Goal: Task Accomplishment & Management: Complete application form

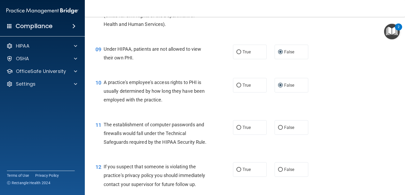
scroll to position [397, 0]
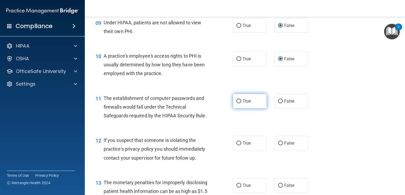
click at [236, 104] on input "True" at bounding box center [238, 102] width 5 height 4
radio input "true"
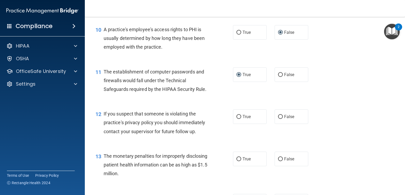
scroll to position [450, 0]
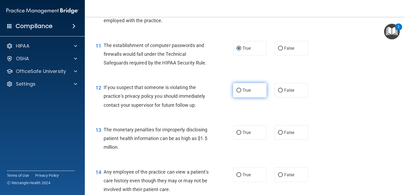
click at [236, 93] on input "True" at bounding box center [238, 91] width 5 height 4
radio input "true"
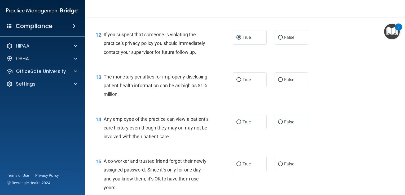
drag, startPoint x: 237, startPoint y: 87, endPoint x: 200, endPoint y: 105, distance: 41.1
click at [237, 82] on input "True" at bounding box center [238, 80] width 5 height 4
radio input "true"
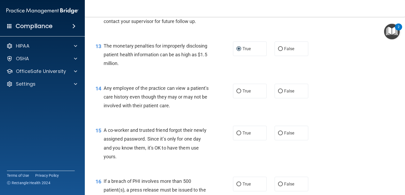
scroll to position [582, 0]
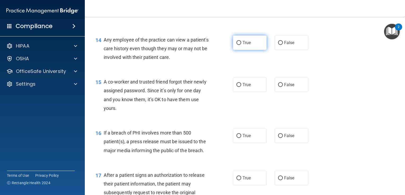
click at [237, 45] on input "True" at bounding box center [238, 43] width 5 height 4
radio input "true"
drag, startPoint x: 237, startPoint y: 51, endPoint x: 248, endPoint y: 51, distance: 10.9
click at [237, 45] on input "True" at bounding box center [238, 43] width 5 height 4
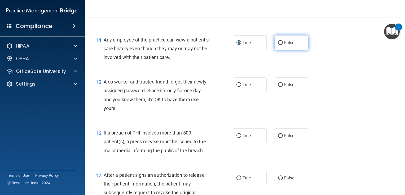
click at [278, 45] on input "False" at bounding box center [280, 43] width 5 height 4
radio input "true"
radio input "false"
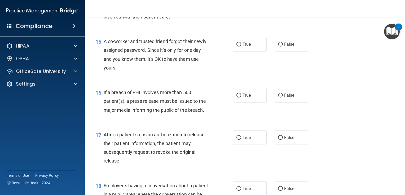
scroll to position [635, 0]
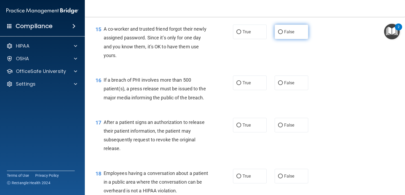
click at [278, 34] on input "False" at bounding box center [280, 32] width 5 height 4
radio input "true"
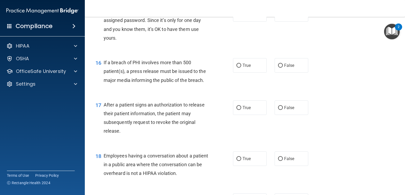
scroll to position [662, 0]
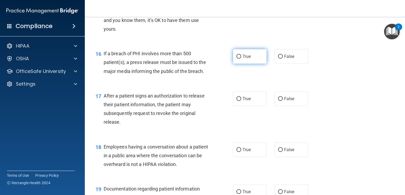
click at [237, 59] on input "True" at bounding box center [238, 57] width 5 height 4
radio input "true"
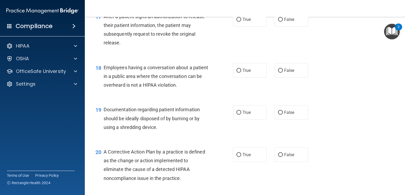
scroll to position [715, 0]
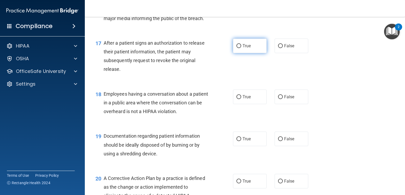
click at [237, 48] on input "True" at bounding box center [238, 46] width 5 height 4
radio input "true"
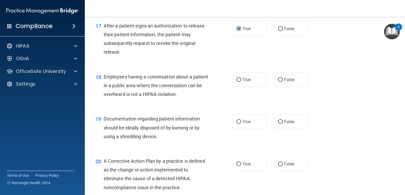
scroll to position [741, 0]
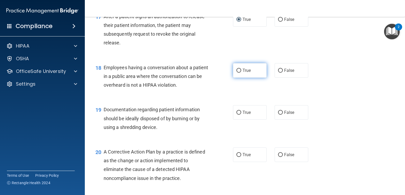
click at [237, 73] on input "True" at bounding box center [238, 71] width 5 height 4
radio input "true"
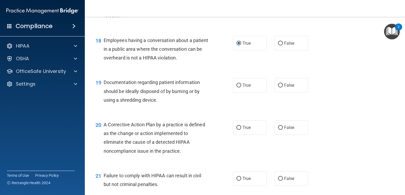
scroll to position [794, 0]
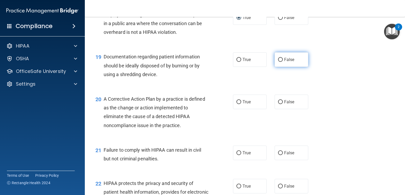
click at [281, 67] on label "False" at bounding box center [291, 59] width 34 height 15
click at [281, 62] on input "False" at bounding box center [280, 60] width 5 height 4
radio input "true"
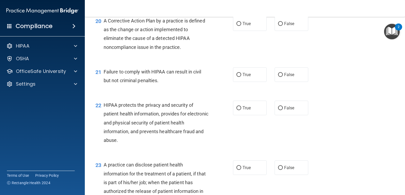
scroll to position [874, 0]
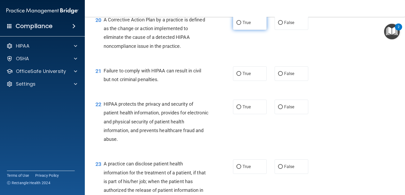
click at [238, 25] on input "True" at bounding box center [238, 23] width 5 height 4
radio input "true"
click at [236, 76] on input "True" at bounding box center [238, 74] width 5 height 4
radio input "true"
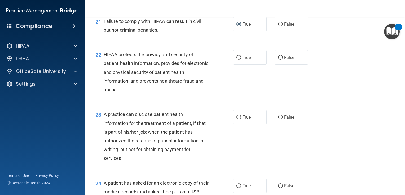
scroll to position [927, 0]
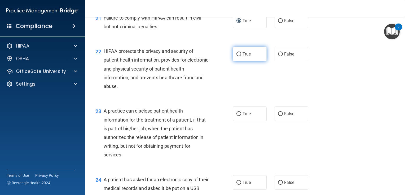
click at [236, 56] on input "True" at bounding box center [238, 54] width 5 height 4
radio input "true"
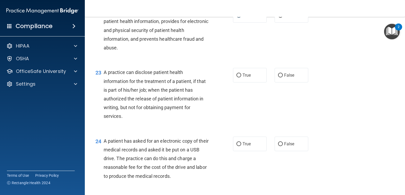
scroll to position [974, 0]
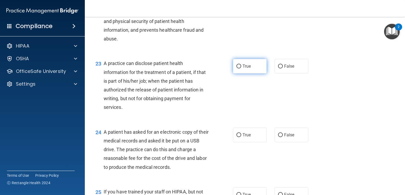
click at [236, 69] on input "True" at bounding box center [238, 67] width 5 height 4
radio input "true"
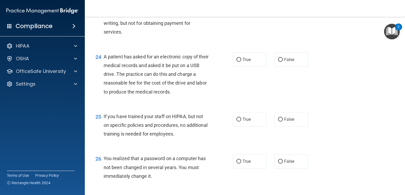
scroll to position [1054, 0]
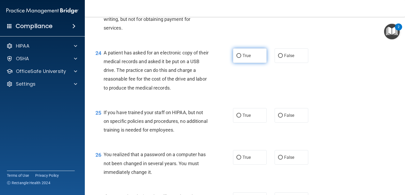
click at [236, 58] on input "True" at bounding box center [238, 56] width 5 height 4
radio input "true"
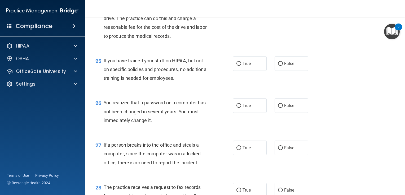
scroll to position [1107, 0]
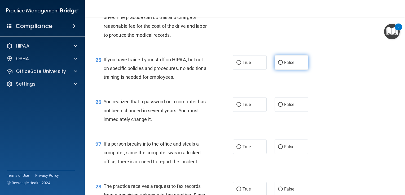
click at [284, 65] on span "False" at bounding box center [289, 62] width 10 height 5
click at [281, 65] on input "False" at bounding box center [280, 63] width 5 height 4
radio input "true"
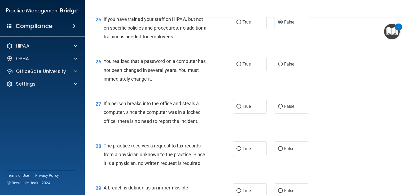
scroll to position [1160, 0]
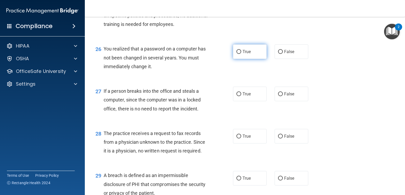
click at [245, 54] on span "True" at bounding box center [246, 51] width 8 height 5
click at [241, 54] on input "True" at bounding box center [238, 52] width 5 height 4
radio input "true"
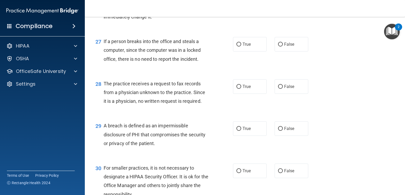
scroll to position [1213, 0]
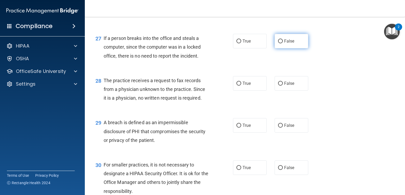
click at [290, 44] on span "False" at bounding box center [289, 41] width 10 height 5
click at [282, 43] on input "False" at bounding box center [280, 41] width 5 height 4
radio input "true"
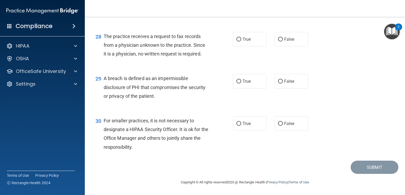
scroll to position [1266, 0]
click at [288, 39] on span "False" at bounding box center [289, 39] width 10 height 5
click at [282, 39] on input "False" at bounding box center [280, 40] width 5 height 4
radio input "true"
click at [239, 81] on input "True" at bounding box center [238, 82] width 5 height 4
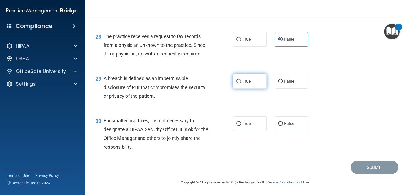
radio input "true"
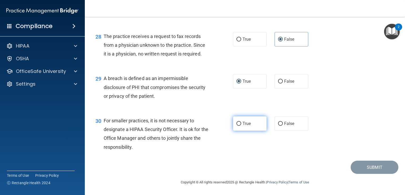
click at [244, 127] on label "True" at bounding box center [250, 123] width 34 height 15
click at [241, 126] on input "True" at bounding box center [238, 124] width 5 height 4
radio input "true"
click at [337, 125] on div "30 For smaller practices, it is not necessary to designate a HIPAA Security Off…" at bounding box center [244, 135] width 307 height 51
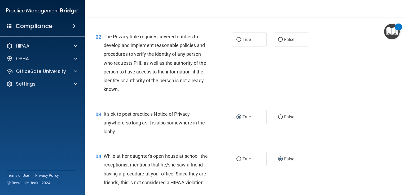
scroll to position [0, 0]
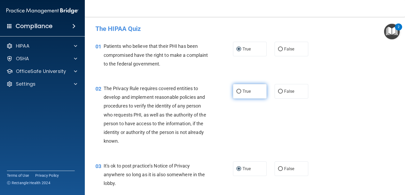
click at [252, 94] on label "True" at bounding box center [250, 91] width 34 height 15
click at [241, 94] on input "True" at bounding box center [238, 92] width 5 height 4
radio input "true"
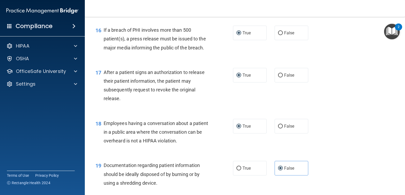
scroll to position [715, 0]
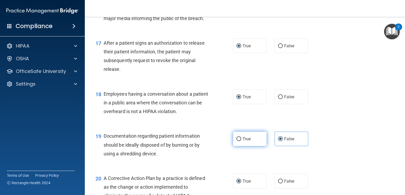
click at [247, 146] on label "True" at bounding box center [250, 139] width 34 height 15
click at [241, 141] on input "True" at bounding box center [238, 139] width 5 height 4
radio input "true"
radio input "false"
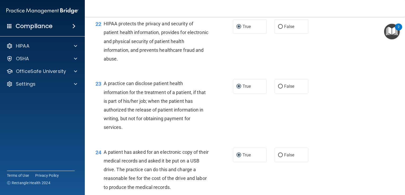
scroll to position [1006, 0]
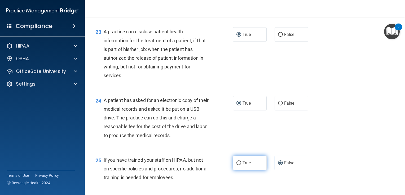
click at [248, 166] on span "True" at bounding box center [246, 163] width 8 height 5
click at [241, 165] on input "True" at bounding box center [238, 164] width 5 height 4
radio input "true"
radio input "false"
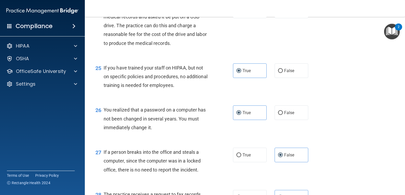
scroll to position [1112, 0]
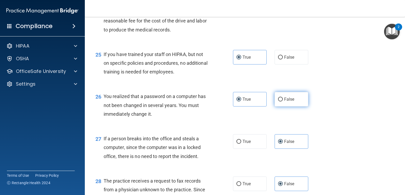
click at [290, 102] on span "False" at bounding box center [289, 99] width 10 height 5
click at [282, 102] on input "False" at bounding box center [280, 100] width 5 height 4
radio input "true"
radio input "false"
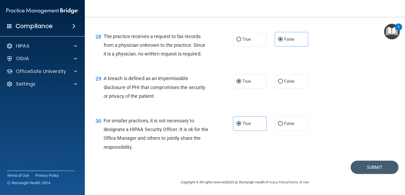
scroll to position [1266, 0]
click at [284, 124] on span "False" at bounding box center [289, 123] width 10 height 5
click at [282, 124] on input "False" at bounding box center [280, 124] width 5 height 4
radio input "true"
radio input "false"
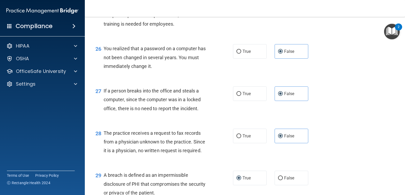
scroll to position [1160, 0]
click at [245, 139] on span "True" at bounding box center [246, 136] width 8 height 5
click at [241, 139] on input "True" at bounding box center [238, 137] width 5 height 4
radio input "true"
radio input "false"
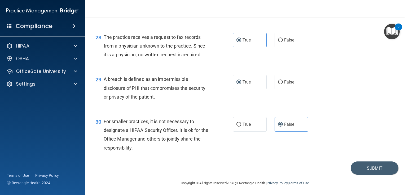
scroll to position [1239, 0]
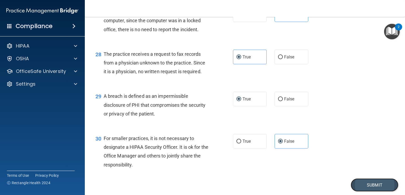
click at [359, 192] on button "Submit" at bounding box center [374, 186] width 48 height 14
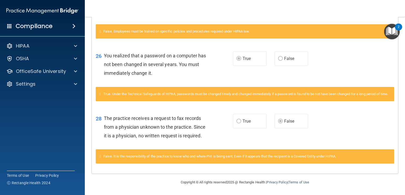
scroll to position [497, 0]
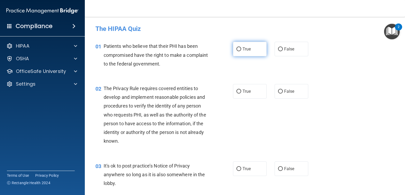
click at [242, 50] on span "True" at bounding box center [246, 49] width 8 height 5
click at [241, 50] on input "True" at bounding box center [238, 49] width 5 height 4
radio input "true"
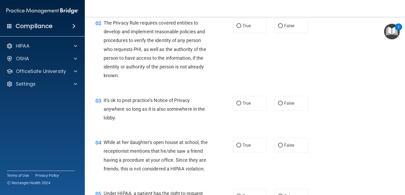
scroll to position [53, 0]
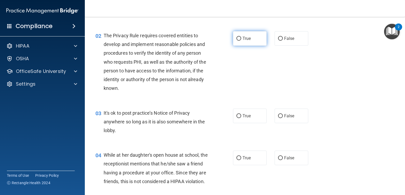
click at [248, 39] on span "True" at bounding box center [246, 38] width 8 height 5
click at [241, 39] on input "True" at bounding box center [238, 39] width 5 height 4
radio input "true"
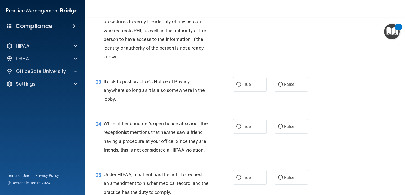
scroll to position [106, 0]
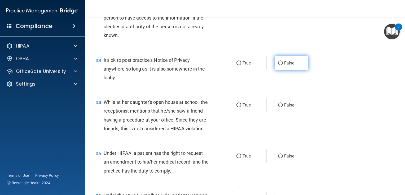
click at [289, 67] on label "False" at bounding box center [291, 63] width 34 height 15
click at [282, 65] on input "False" at bounding box center [280, 63] width 5 height 4
radio input "true"
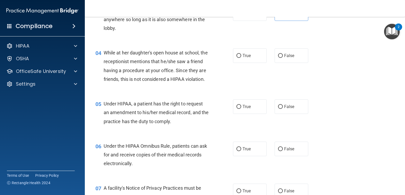
scroll to position [159, 0]
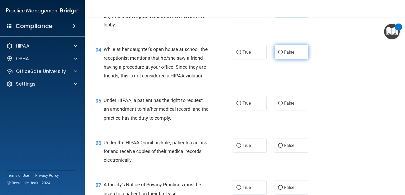
click at [278, 52] on input "False" at bounding box center [280, 53] width 5 height 4
radio input "true"
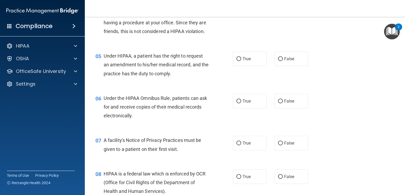
scroll to position [212, 0]
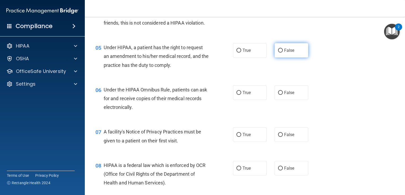
click at [290, 58] on label "False" at bounding box center [291, 50] width 34 height 15
click at [282, 53] on input "False" at bounding box center [280, 51] width 5 height 4
radio input "true"
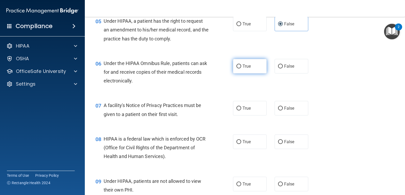
click at [242, 69] on span "True" at bounding box center [246, 66] width 8 height 5
click at [241, 69] on input "True" at bounding box center [238, 67] width 5 height 4
radio input "true"
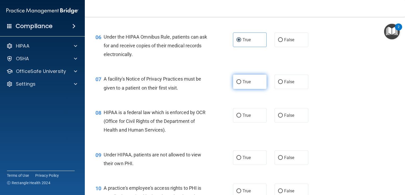
click at [245, 84] on span "True" at bounding box center [246, 81] width 8 height 5
drag, startPoint x: 236, startPoint y: 90, endPoint x: 232, endPoint y: 94, distance: 5.6
click at [236, 84] on input "True" at bounding box center [238, 82] width 5 height 4
radio input "true"
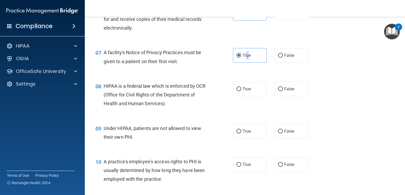
scroll to position [318, 0]
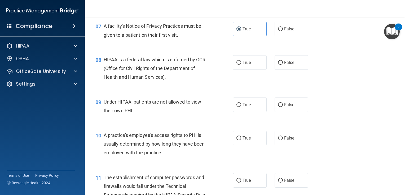
click at [216, 91] on div "08 HIPAA is a federal law which is enforced by OCR (Office for Civil Rights of …" at bounding box center [244, 70] width 307 height 42
click at [255, 70] on label "True" at bounding box center [250, 62] width 34 height 15
click at [241, 65] on input "True" at bounding box center [238, 63] width 5 height 4
radio input "true"
click at [282, 112] on label "False" at bounding box center [291, 105] width 34 height 15
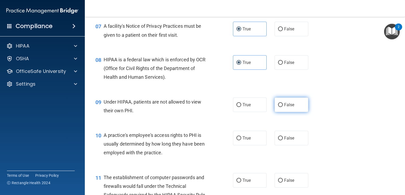
click at [282, 107] on input "False" at bounding box center [280, 105] width 5 height 4
radio input "true"
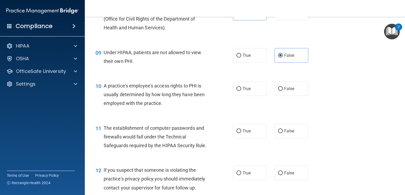
scroll to position [371, 0]
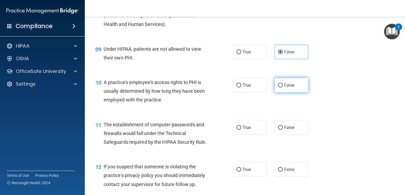
click at [284, 88] on span "False" at bounding box center [289, 85] width 10 height 5
click at [282, 88] on input "False" at bounding box center [280, 86] width 5 height 4
radio input "true"
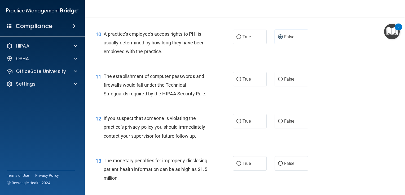
scroll to position [424, 0]
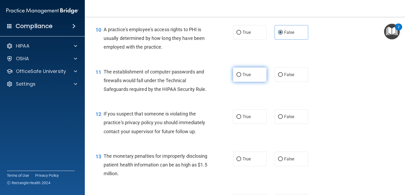
click at [259, 82] on label "True" at bounding box center [250, 75] width 34 height 15
click at [241, 77] on input "True" at bounding box center [238, 75] width 5 height 4
radio input "true"
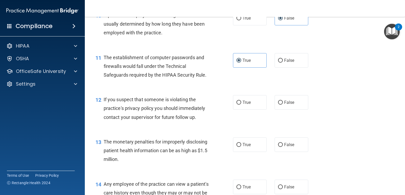
scroll to position [450, 0]
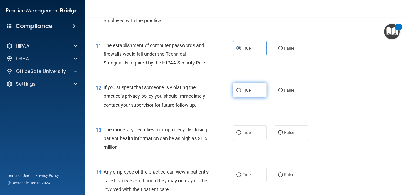
click at [261, 98] on label "True" at bounding box center [250, 90] width 34 height 15
click at [241, 93] on input "True" at bounding box center [238, 91] width 5 height 4
radio input "true"
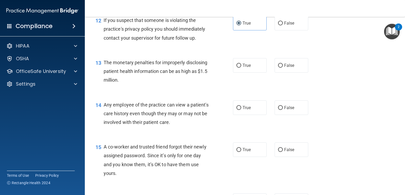
scroll to position [530, 0]
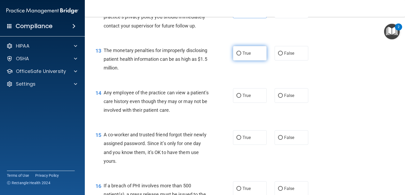
click at [237, 56] on input "True" at bounding box center [238, 54] width 5 height 4
radio input "true"
click at [289, 98] on span "False" at bounding box center [289, 95] width 10 height 5
click at [282, 98] on input "False" at bounding box center [280, 96] width 5 height 4
radio input "true"
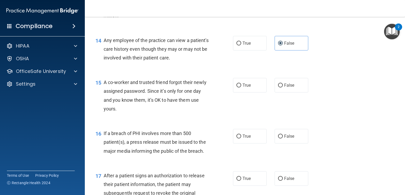
scroll to position [582, 0]
click at [291, 92] on label "False" at bounding box center [291, 85] width 34 height 15
click at [282, 87] on input "False" at bounding box center [280, 85] width 5 height 4
radio input "true"
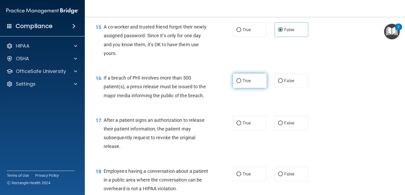
scroll to position [662, 0]
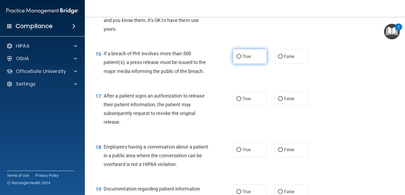
click at [254, 64] on label "True" at bounding box center [250, 56] width 34 height 15
click at [241, 59] on input "True" at bounding box center [238, 57] width 5 height 4
radio input "true"
click at [258, 106] on label "True" at bounding box center [250, 99] width 34 height 15
click at [241, 101] on input "True" at bounding box center [238, 99] width 5 height 4
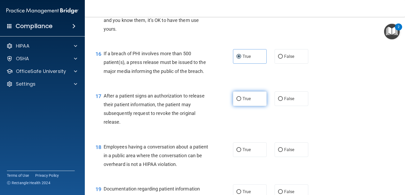
radio input "true"
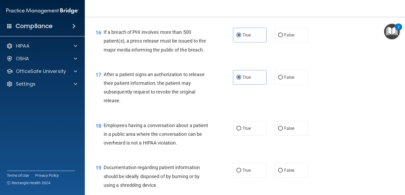
scroll to position [715, 0]
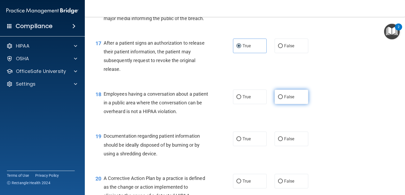
click at [286, 100] on span "False" at bounding box center [289, 97] width 10 height 5
click at [282, 99] on input "False" at bounding box center [280, 97] width 5 height 4
radio input "true"
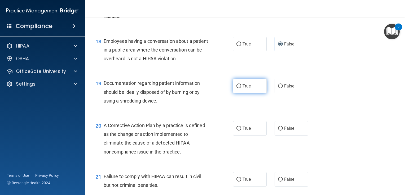
click at [250, 93] on label "True" at bounding box center [250, 86] width 34 height 15
click at [241, 88] on input "True" at bounding box center [238, 86] width 5 height 4
radio input "true"
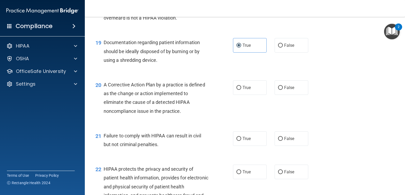
scroll to position [847, 0]
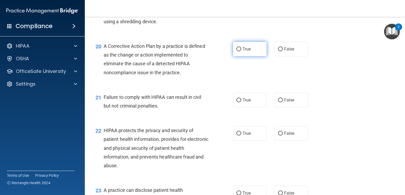
click at [241, 56] on label "True" at bounding box center [250, 49] width 34 height 15
click at [241, 51] on input "True" at bounding box center [238, 49] width 5 height 4
radio input "true"
click at [295, 107] on label "False" at bounding box center [291, 100] width 34 height 15
click at [282, 102] on input "False" at bounding box center [280, 100] width 5 height 4
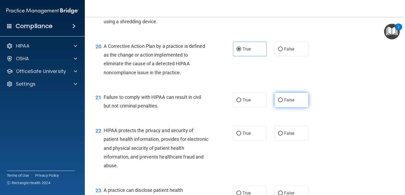
radio input "true"
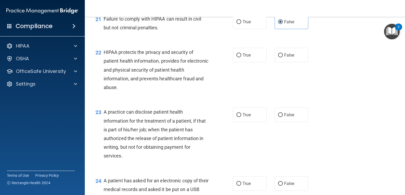
scroll to position [927, 0]
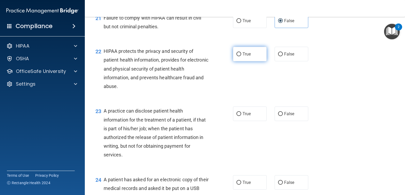
click at [246, 57] on span "True" at bounding box center [246, 54] width 8 height 5
click at [241, 56] on input "True" at bounding box center [238, 54] width 5 height 4
radio input "true"
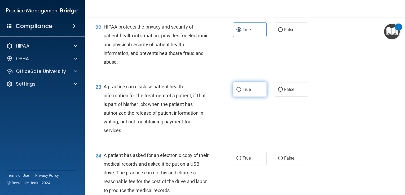
scroll to position [980, 0]
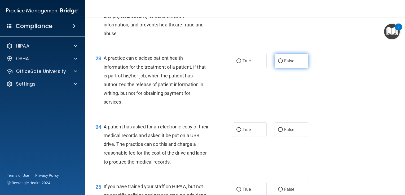
click at [287, 64] on span "False" at bounding box center [289, 61] width 10 height 5
click at [282, 63] on input "False" at bounding box center [280, 61] width 5 height 4
radio input "true"
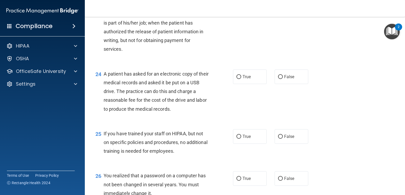
scroll to position [1059, 0]
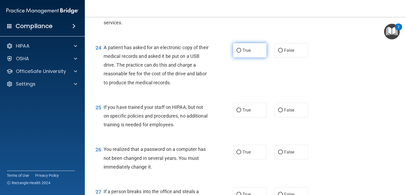
click at [254, 58] on label "True" at bounding box center [250, 50] width 34 height 15
click at [241, 53] on input "True" at bounding box center [238, 51] width 5 height 4
radio input "true"
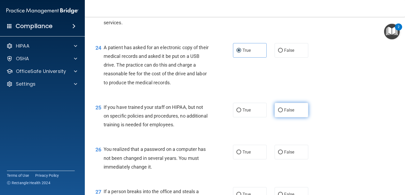
click at [291, 118] on label "False" at bounding box center [291, 110] width 34 height 15
click at [282, 113] on input "False" at bounding box center [280, 111] width 5 height 4
radio input "true"
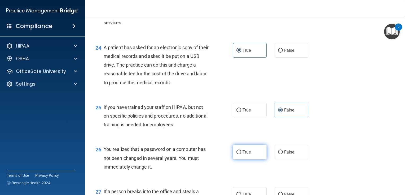
click at [245, 155] on span "True" at bounding box center [246, 152] width 8 height 5
click at [241, 155] on input "True" at bounding box center [238, 153] width 5 height 4
radio input "true"
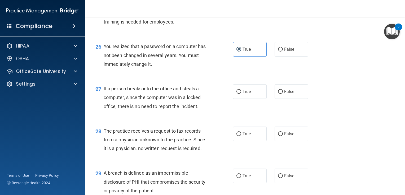
scroll to position [1165, 0]
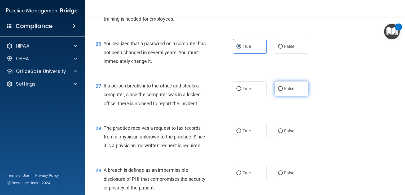
click at [278, 91] on input "False" at bounding box center [280, 89] width 5 height 4
radio input "true"
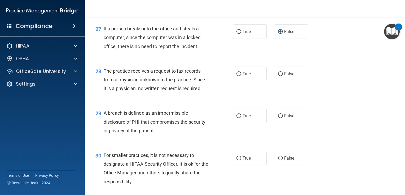
scroll to position [1244, 0]
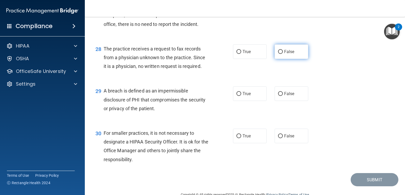
click at [288, 59] on label "False" at bounding box center [291, 51] width 34 height 15
click at [282, 54] on input "False" at bounding box center [280, 52] width 5 height 4
radio input "true"
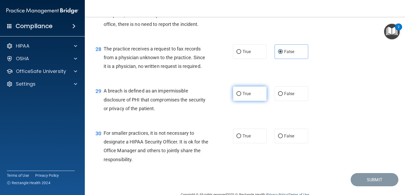
click at [247, 101] on label "True" at bounding box center [250, 94] width 34 height 15
click at [241, 96] on input "True" at bounding box center [238, 94] width 5 height 4
radio input "true"
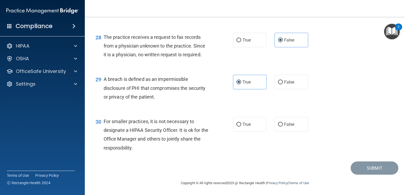
scroll to position [1266, 0]
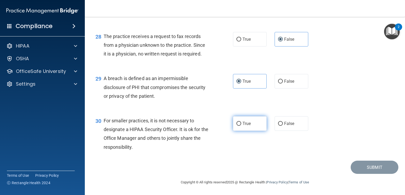
click at [248, 125] on span "True" at bounding box center [246, 123] width 8 height 5
click at [241, 125] on input "True" at bounding box center [238, 124] width 5 height 4
radio input "true"
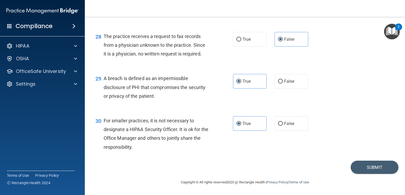
click at [323, 158] on div "30 For smaller practices, it is not necessary to designate a HIPAA Security Off…" at bounding box center [244, 135] width 307 height 51
click at [372, 168] on button "Submit" at bounding box center [374, 168] width 48 height 14
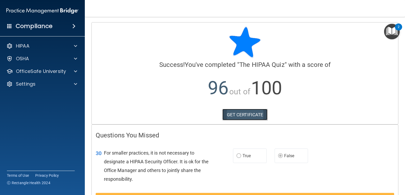
click at [252, 114] on link "GET CERTIFICATE" at bounding box center [244, 115] width 45 height 12
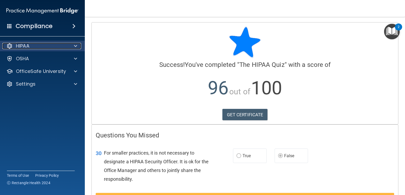
click at [75, 46] on span at bounding box center [75, 46] width 3 height 6
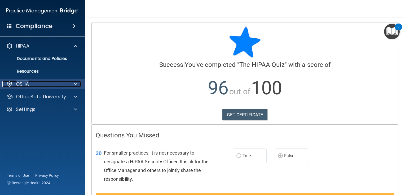
click at [32, 84] on div "OSHA" at bounding box center [35, 84] width 66 height 6
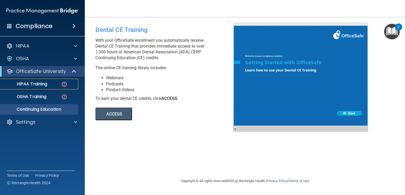
click at [28, 84] on p "HIPAA Training" at bounding box center [25, 84] width 44 height 5
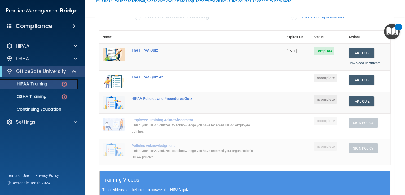
scroll to position [53, 0]
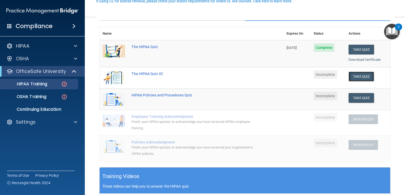
click at [365, 76] on button "Take Quiz" at bounding box center [360, 77] width 25 height 10
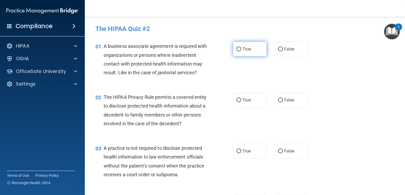
click at [251, 50] on label "True" at bounding box center [250, 49] width 34 height 15
click at [241, 50] on input "True" at bounding box center [238, 49] width 5 height 4
radio input "true"
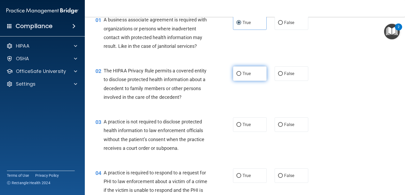
click at [246, 77] on label "True" at bounding box center [250, 73] width 34 height 15
click at [241, 76] on input "True" at bounding box center [238, 74] width 5 height 4
radio input "true"
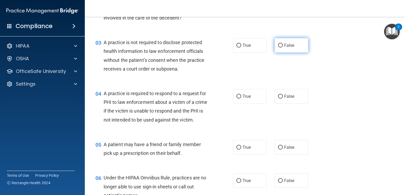
click at [287, 44] on span "False" at bounding box center [289, 45] width 10 height 5
click at [282, 44] on input "False" at bounding box center [280, 46] width 5 height 4
radio input "true"
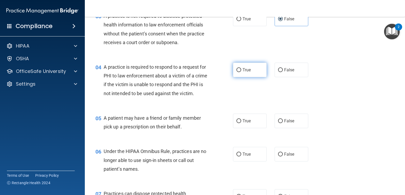
click at [254, 74] on label "True" at bounding box center [250, 70] width 34 height 15
click at [241, 72] on input "True" at bounding box center [238, 70] width 5 height 4
radio input "true"
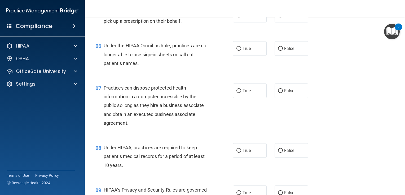
scroll to position [212, 0]
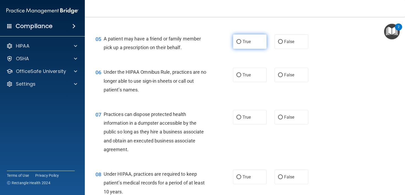
click at [242, 44] on span "True" at bounding box center [246, 41] width 8 height 5
click at [240, 44] on input "True" at bounding box center [238, 42] width 5 height 4
radio input "true"
click at [243, 82] on label "True" at bounding box center [250, 75] width 34 height 15
click at [241, 77] on input "True" at bounding box center [238, 75] width 5 height 4
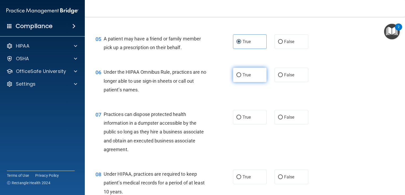
radio input "true"
click at [251, 125] on label "True" at bounding box center [250, 117] width 34 height 15
click at [241, 120] on input "True" at bounding box center [238, 118] width 5 height 4
radio input "true"
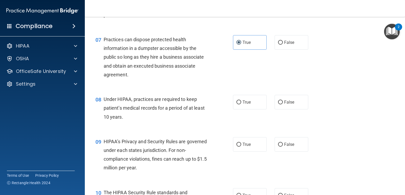
scroll to position [291, 0]
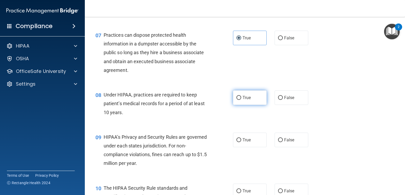
click at [246, 105] on label "True" at bounding box center [250, 98] width 34 height 15
click at [241, 100] on input "True" at bounding box center [238, 98] width 5 height 4
radio input "true"
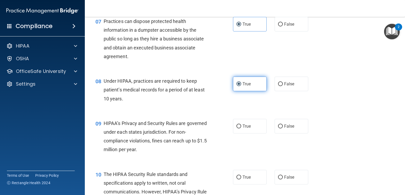
scroll to position [318, 0]
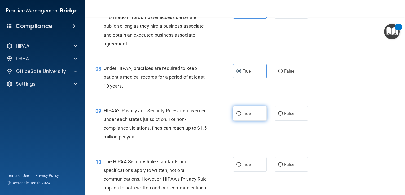
click at [249, 121] on label "True" at bounding box center [250, 113] width 34 height 15
click at [241, 116] on input "True" at bounding box center [238, 114] width 5 height 4
radio input "true"
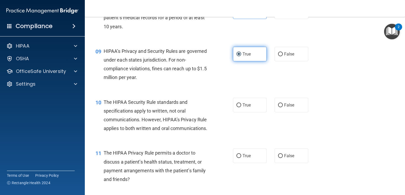
scroll to position [397, 0]
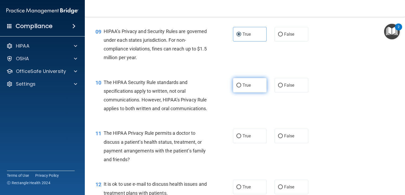
click at [256, 93] on label "True" at bounding box center [250, 85] width 34 height 15
click at [241, 88] on input "True" at bounding box center [238, 86] width 5 height 4
radio input "true"
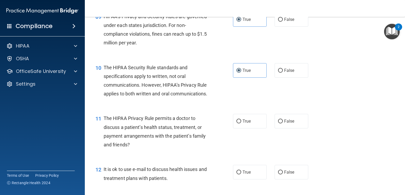
scroll to position [424, 0]
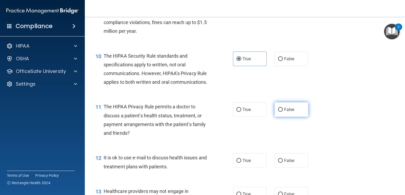
click at [296, 117] on label "False" at bounding box center [291, 109] width 34 height 15
click at [282, 112] on input "False" at bounding box center [280, 110] width 5 height 4
radio input "true"
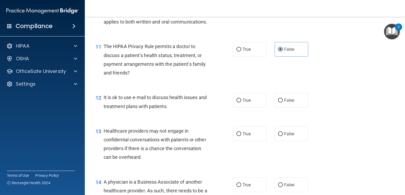
scroll to position [503, 0]
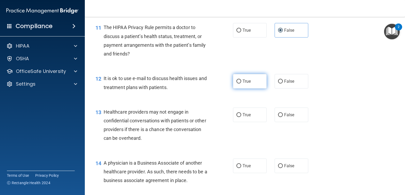
click at [250, 89] on label "True" at bounding box center [250, 81] width 34 height 15
click at [241, 84] on input "True" at bounding box center [238, 82] width 5 height 4
radio input "true"
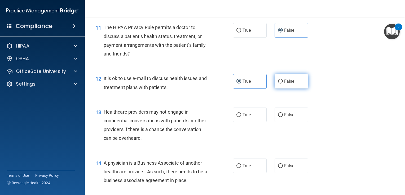
click at [299, 89] on label "False" at bounding box center [291, 81] width 34 height 15
click at [282, 84] on input "False" at bounding box center [280, 82] width 5 height 4
radio input "true"
radio input "false"
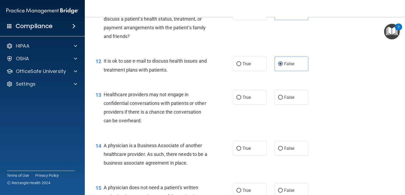
scroll to position [556, 0]
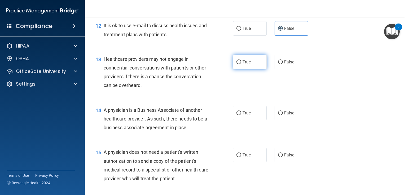
click at [246, 65] on span "True" at bounding box center [246, 62] width 8 height 5
click at [241, 64] on input "True" at bounding box center [238, 62] width 5 height 4
radio input "true"
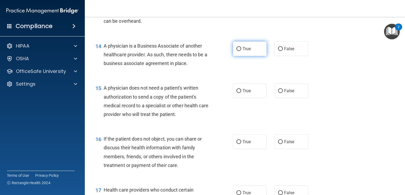
scroll to position [635, 0]
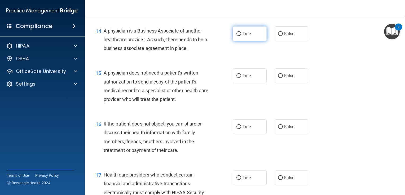
click at [249, 41] on label "True" at bounding box center [250, 33] width 34 height 15
click at [241, 36] on input "True" at bounding box center [238, 34] width 5 height 4
radio input "true"
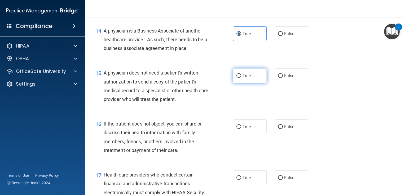
click at [242, 78] on span "True" at bounding box center [246, 75] width 8 height 5
click at [241, 78] on input "True" at bounding box center [238, 76] width 5 height 4
radio input "true"
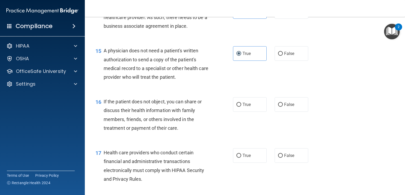
scroll to position [688, 0]
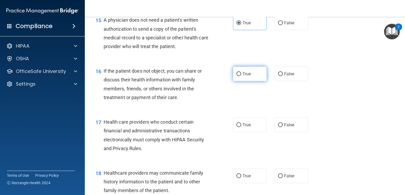
click at [246, 81] on label "True" at bounding box center [250, 74] width 34 height 15
click at [241, 76] on input "True" at bounding box center [238, 74] width 5 height 4
radio input "true"
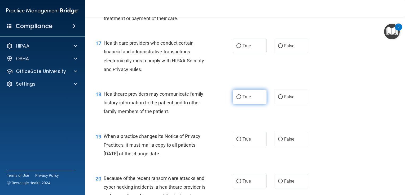
scroll to position [768, 0]
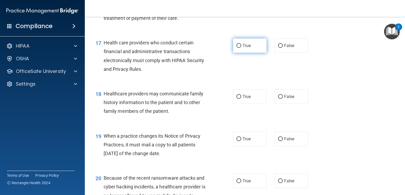
click at [251, 53] on label "True" at bounding box center [250, 45] width 34 height 15
click at [241, 48] on input "True" at bounding box center [238, 46] width 5 height 4
radio input "true"
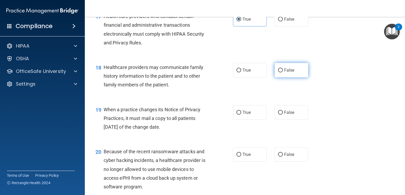
click at [290, 73] on span "False" at bounding box center [289, 70] width 10 height 5
click at [282, 73] on input "False" at bounding box center [280, 71] width 5 height 4
radio input "true"
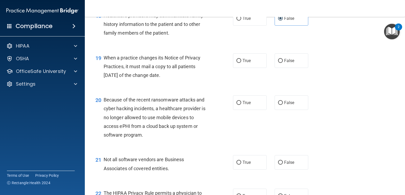
scroll to position [847, 0]
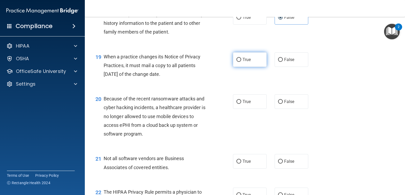
click at [253, 67] on label "True" at bounding box center [250, 59] width 34 height 15
click at [241, 62] on input "True" at bounding box center [238, 60] width 5 height 4
radio input "true"
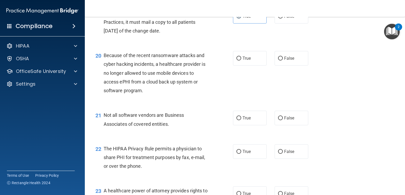
scroll to position [900, 0]
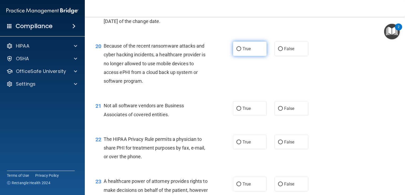
click at [254, 56] on label "True" at bounding box center [250, 49] width 34 height 15
click at [241, 51] on input "True" at bounding box center [238, 49] width 5 height 4
radio input "true"
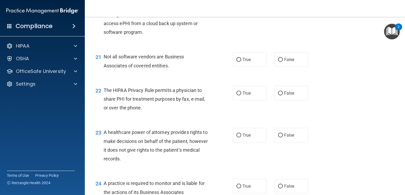
scroll to position [953, 0]
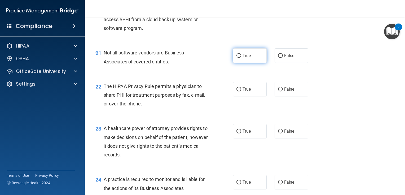
click at [253, 63] on label "True" at bounding box center [250, 55] width 34 height 15
click at [241, 58] on input "True" at bounding box center [238, 56] width 5 height 4
radio input "true"
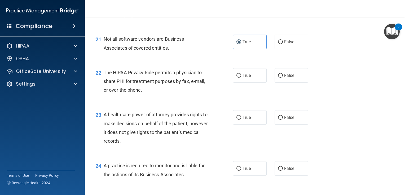
scroll to position [980, 0]
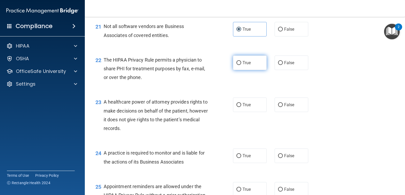
click at [257, 70] on label "True" at bounding box center [250, 63] width 34 height 15
click at [241, 65] on input "True" at bounding box center [238, 63] width 5 height 4
radio input "true"
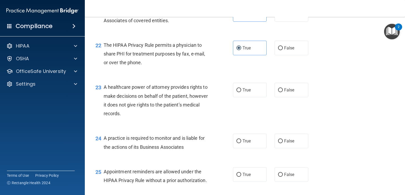
scroll to position [1006, 0]
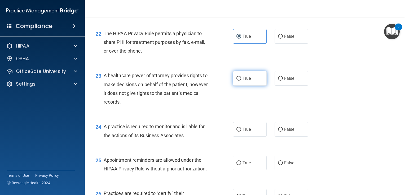
click at [258, 86] on label "True" at bounding box center [250, 78] width 34 height 15
click at [241, 81] on input "True" at bounding box center [238, 79] width 5 height 4
radio input "true"
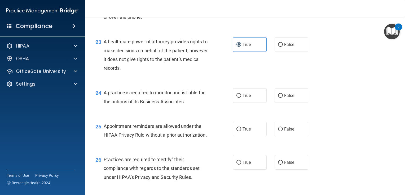
scroll to position [1059, 0]
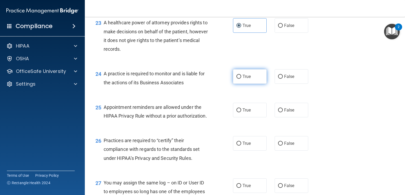
click at [245, 84] on label "True" at bounding box center [250, 76] width 34 height 15
click at [241, 79] on input "True" at bounding box center [238, 77] width 5 height 4
radio input "true"
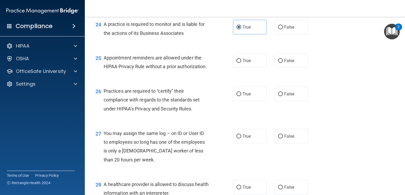
scroll to position [1112, 0]
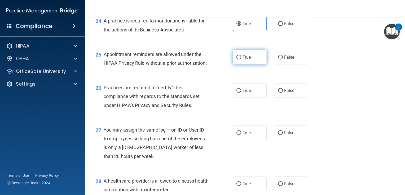
click at [257, 65] on label "True" at bounding box center [250, 57] width 34 height 15
click at [241, 60] on input "True" at bounding box center [238, 58] width 5 height 4
radio input "true"
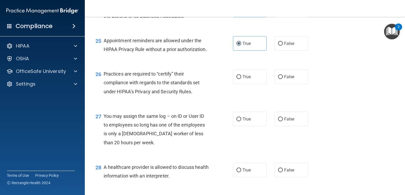
scroll to position [1138, 0]
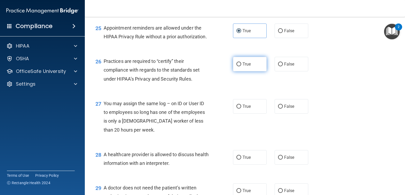
click at [255, 71] on label "True" at bounding box center [250, 64] width 34 height 15
click at [241, 66] on input "True" at bounding box center [238, 64] width 5 height 4
radio input "true"
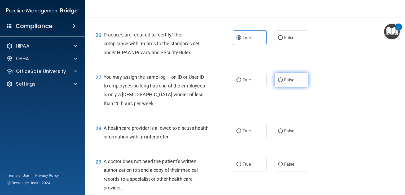
click at [287, 87] on label "False" at bounding box center [291, 80] width 34 height 15
click at [282, 82] on input "False" at bounding box center [280, 80] width 5 height 4
radio input "true"
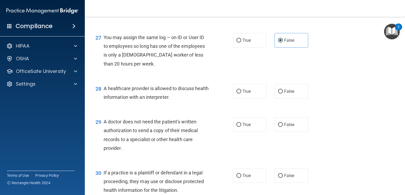
scroll to position [1218, 0]
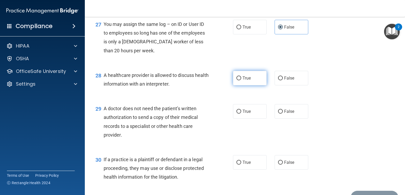
click at [257, 86] on label "True" at bounding box center [250, 78] width 34 height 15
click at [241, 80] on input "True" at bounding box center [238, 79] width 5 height 4
radio input "true"
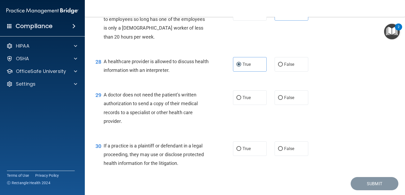
scroll to position [1244, 0]
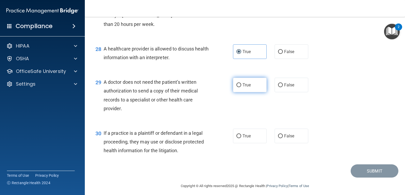
click at [261, 92] on label "True" at bounding box center [250, 85] width 34 height 15
click at [241, 87] on input "True" at bounding box center [238, 85] width 5 height 4
radio input "true"
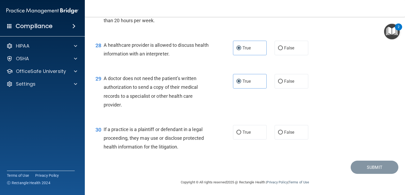
scroll to position [1271, 0]
click at [249, 140] on label "True" at bounding box center [250, 132] width 34 height 15
click at [241, 135] on input "True" at bounding box center [238, 133] width 5 height 4
radio input "true"
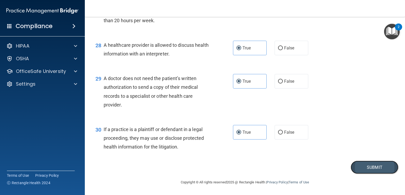
click at [359, 168] on button "Submit" at bounding box center [374, 168] width 48 height 14
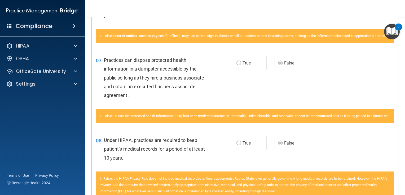
scroll to position [238, 0]
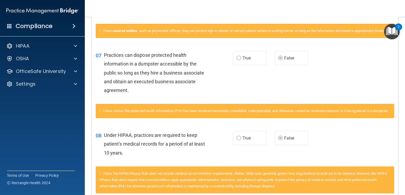
click at [286, 65] on label "False" at bounding box center [291, 58] width 34 height 15
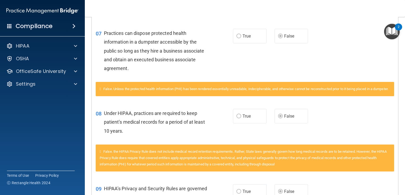
scroll to position [257, 0]
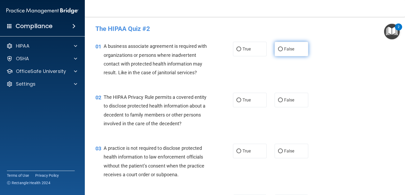
click at [279, 48] on input "False" at bounding box center [280, 49] width 5 height 4
radio input "true"
click at [237, 101] on input "True" at bounding box center [238, 100] width 5 height 4
radio input "true"
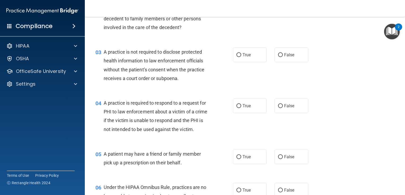
scroll to position [106, 0]
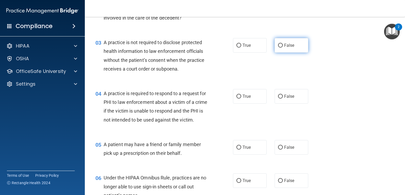
click at [281, 46] on label "False" at bounding box center [291, 45] width 34 height 15
click at [281, 46] on input "False" at bounding box center [280, 46] width 5 height 4
radio input "true"
click at [244, 95] on span "True" at bounding box center [246, 96] width 8 height 5
click at [241, 95] on input "True" at bounding box center [238, 97] width 5 height 4
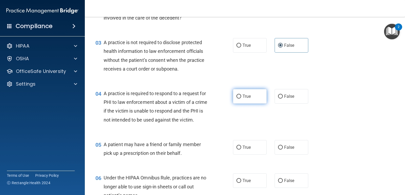
radio input "true"
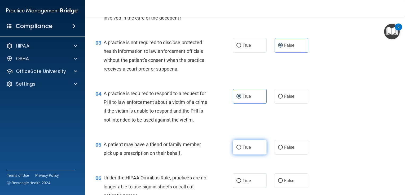
click at [247, 150] on span "True" at bounding box center [246, 147] width 8 height 5
click at [241, 150] on input "True" at bounding box center [238, 148] width 5 height 4
radio input "true"
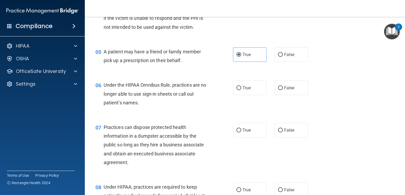
scroll to position [212, 0]
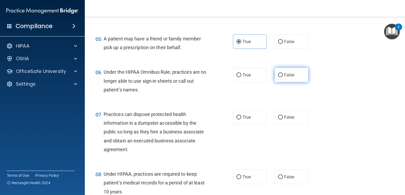
drag, startPoint x: 290, startPoint y: 88, endPoint x: 287, endPoint y: 123, distance: 35.9
click at [290, 82] on label "False" at bounding box center [291, 75] width 34 height 15
click at [282, 77] on input "False" at bounding box center [280, 75] width 5 height 4
radio input "true"
click at [287, 120] on span "False" at bounding box center [289, 117] width 10 height 5
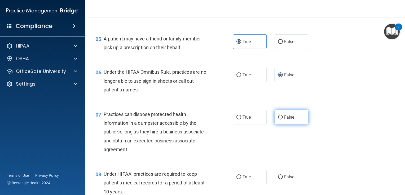
click at [282, 120] on input "False" at bounding box center [280, 118] width 5 height 4
radio input "true"
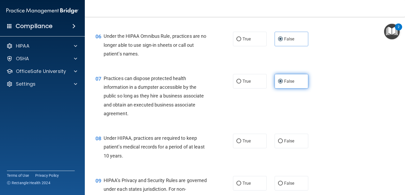
scroll to position [265, 0]
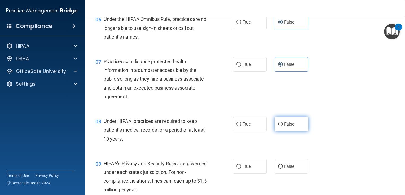
click at [290, 127] on span "False" at bounding box center [289, 124] width 10 height 5
click at [282, 127] on input "False" at bounding box center [280, 125] width 5 height 4
radio input "true"
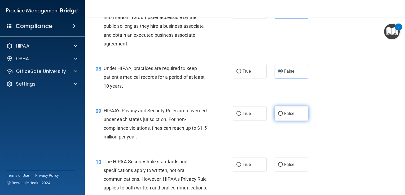
click at [293, 121] on label "False" at bounding box center [291, 113] width 34 height 15
click at [282, 116] on input "False" at bounding box center [280, 114] width 5 height 4
radio input "true"
drag, startPoint x: 250, startPoint y: 173, endPoint x: 241, endPoint y: 171, distance: 8.7
click at [249, 172] on label "True" at bounding box center [250, 165] width 34 height 15
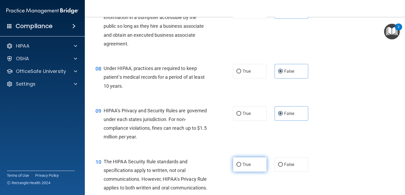
click at [241, 167] on input "True" at bounding box center [238, 165] width 5 height 4
radio input "true"
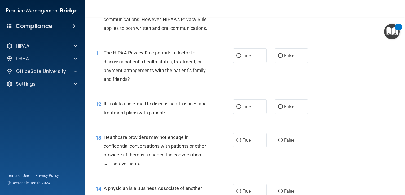
scroll to position [503, 0]
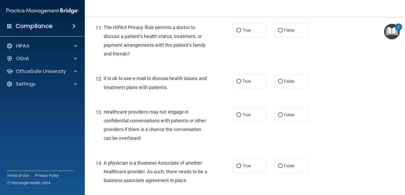
drag, startPoint x: 247, startPoint y: 103, endPoint x: 244, endPoint y: 108, distance: 5.7
click at [246, 89] on label "True" at bounding box center [250, 81] width 34 height 15
click at [241, 84] on input "True" at bounding box center [238, 82] width 5 height 4
radio input "true"
click at [243, 118] on span "True" at bounding box center [246, 115] width 8 height 5
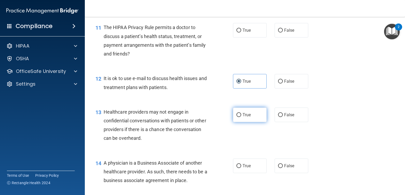
click at [241, 117] on input "True" at bounding box center [238, 115] width 5 height 4
radio input "true"
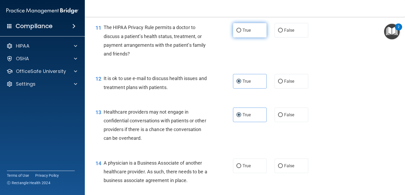
click at [237, 38] on label "True" at bounding box center [250, 30] width 34 height 15
click at [237, 33] on input "True" at bounding box center [238, 31] width 5 height 4
radio input "true"
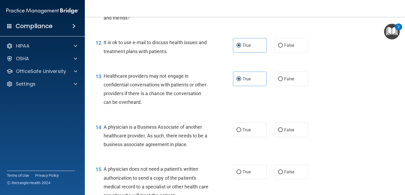
scroll to position [556, 0]
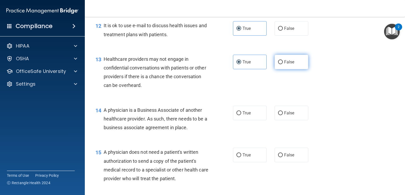
click at [284, 65] on span "False" at bounding box center [289, 62] width 10 height 5
click at [282, 64] on input "False" at bounding box center [280, 62] width 5 height 4
radio input "true"
radio input "false"
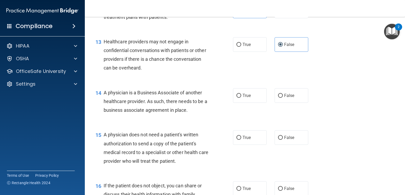
scroll to position [582, 0]
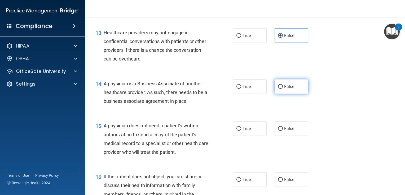
click at [291, 94] on label "False" at bounding box center [291, 86] width 34 height 15
click at [282, 89] on input "False" at bounding box center [280, 87] width 5 height 4
radio input "true"
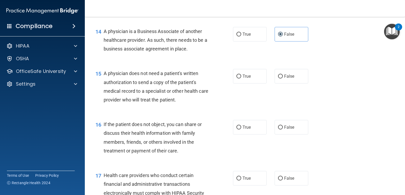
scroll to position [635, 0]
drag, startPoint x: 248, startPoint y: 98, endPoint x: 246, endPoint y: 104, distance: 6.4
click at [249, 83] on label "True" at bounding box center [250, 76] width 34 height 15
click at [241, 78] on input "True" at bounding box center [238, 76] width 5 height 4
radio input "true"
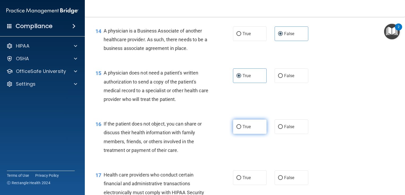
click at [239, 134] on label "True" at bounding box center [250, 127] width 34 height 15
click at [239, 129] on input "True" at bounding box center [238, 127] width 5 height 4
radio input "true"
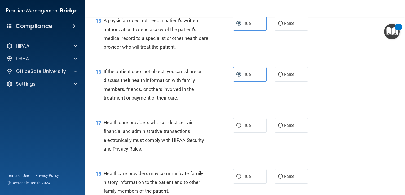
scroll to position [688, 0]
click at [255, 132] on label "True" at bounding box center [250, 125] width 34 height 15
click at [241, 127] on input "True" at bounding box center [238, 125] width 5 height 4
radio input "true"
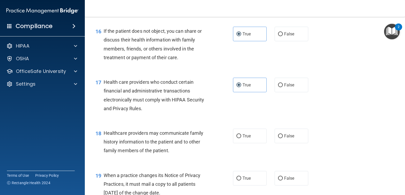
scroll to position [741, 0]
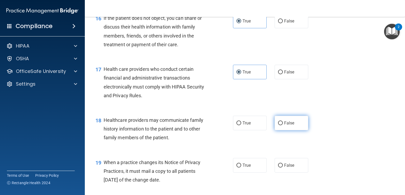
click at [287, 126] on span "False" at bounding box center [289, 123] width 10 height 5
click at [282, 125] on input "False" at bounding box center [280, 124] width 5 height 4
radio input "true"
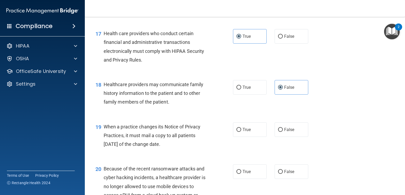
scroll to position [794, 0]
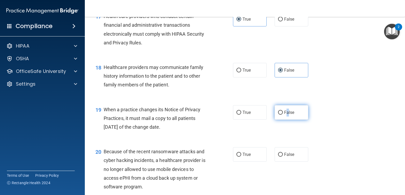
click at [285, 120] on label "False" at bounding box center [291, 112] width 34 height 15
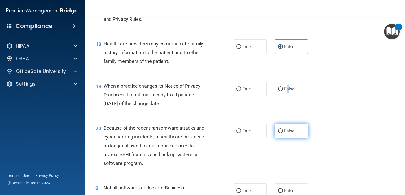
scroll to position [847, 0]
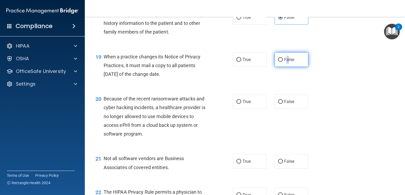
click at [279, 62] on input "False" at bounding box center [280, 60] width 5 height 4
radio input "true"
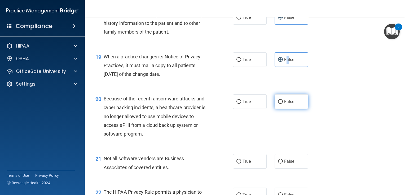
click at [278, 104] on input "False" at bounding box center [280, 102] width 5 height 4
radio input "true"
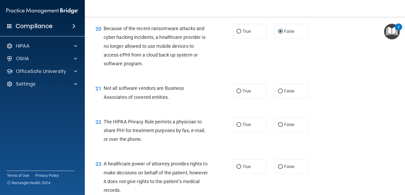
scroll to position [927, 0]
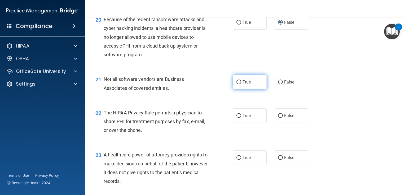
click at [236, 84] on input "True" at bounding box center [238, 82] width 5 height 4
radio input "true"
click at [236, 123] on label "True" at bounding box center [250, 116] width 34 height 15
click at [236, 118] on input "True" at bounding box center [238, 116] width 5 height 4
radio input "true"
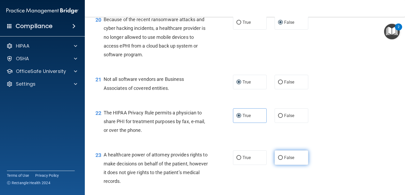
click at [278, 160] on input "False" at bounding box center [280, 158] width 5 height 4
radio input "true"
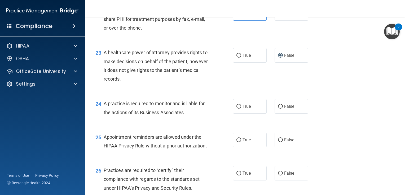
scroll to position [1033, 0]
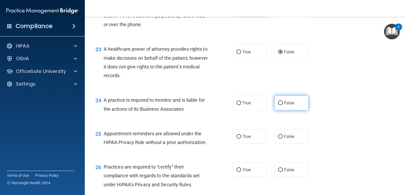
click at [278, 105] on input "False" at bounding box center [280, 103] width 5 height 4
radio input "true"
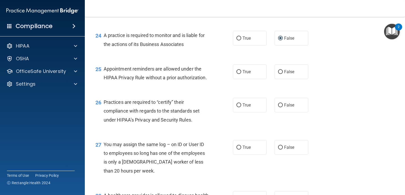
scroll to position [1112, 0]
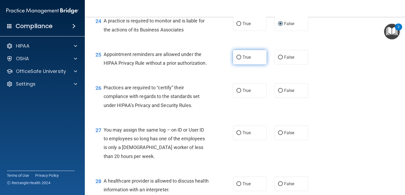
click at [237, 60] on input "True" at bounding box center [238, 58] width 5 height 4
radio input "true"
click at [278, 93] on input "False" at bounding box center [280, 91] width 5 height 4
radio input "true"
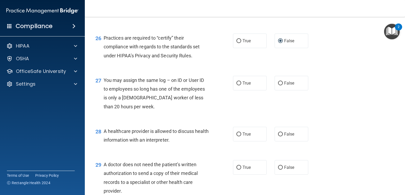
scroll to position [1165, 0]
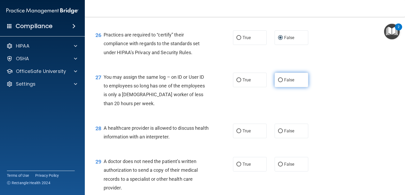
click at [278, 82] on input "False" at bounding box center [280, 80] width 5 height 4
radio input "true"
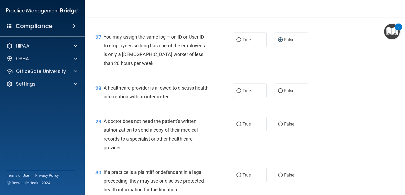
scroll to position [1218, 0]
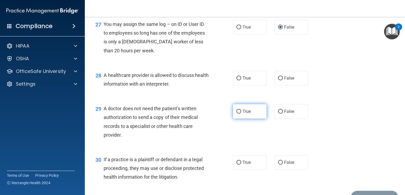
drag, startPoint x: 237, startPoint y: 105, endPoint x: 235, endPoint y: 133, distance: 28.9
click at [237, 80] on input "True" at bounding box center [238, 79] width 5 height 4
radio input "true"
click at [236, 114] on input "True" at bounding box center [238, 112] width 5 height 4
radio input "true"
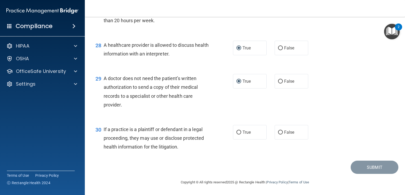
scroll to position [1274, 0]
click at [236, 133] on input "True" at bounding box center [238, 133] width 5 height 4
radio input "true"
click at [365, 167] on button "Submit" at bounding box center [374, 168] width 48 height 14
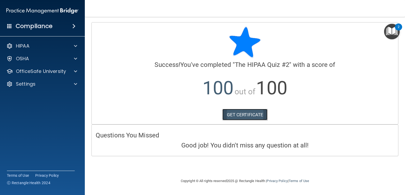
click at [230, 117] on link "GET CERTIFICATE" at bounding box center [244, 115] width 45 height 12
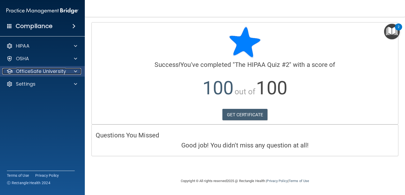
click at [74, 71] on span at bounding box center [75, 71] width 3 height 6
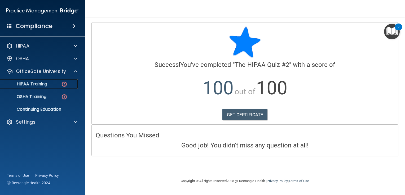
click at [65, 84] on img at bounding box center [64, 84] width 7 height 7
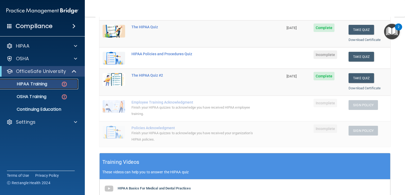
scroll to position [62, 0]
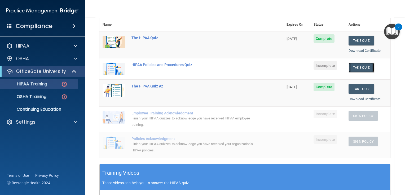
click at [353, 66] on button "Take Quiz" at bounding box center [360, 68] width 25 height 10
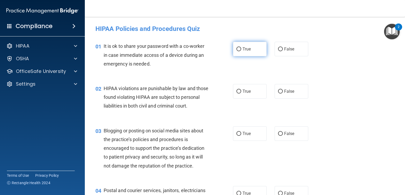
click at [246, 51] on span "True" at bounding box center [246, 49] width 8 height 5
click at [241, 51] on input "True" at bounding box center [238, 49] width 5 height 4
radio input "true"
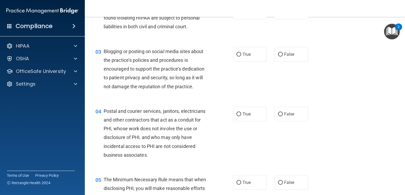
scroll to position [26, 0]
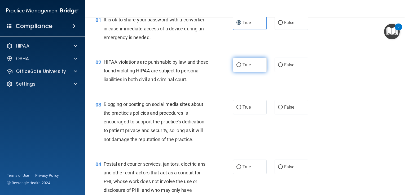
click at [236, 63] on input "True" at bounding box center [238, 65] width 5 height 4
radio input "true"
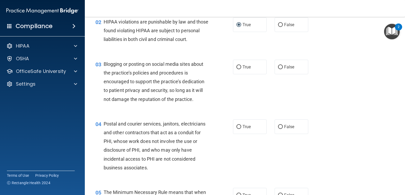
scroll to position [79, 0]
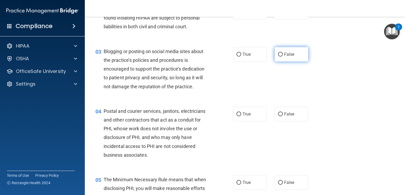
click at [278, 57] on input "False" at bounding box center [280, 55] width 5 height 4
radio input "true"
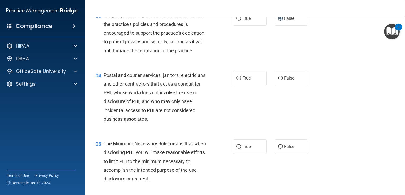
scroll to position [132, 0]
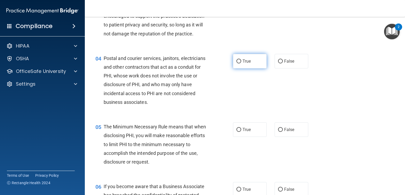
click at [242, 64] on span "True" at bounding box center [246, 61] width 8 height 5
click at [241, 64] on input "True" at bounding box center [238, 62] width 5 height 4
radio input "true"
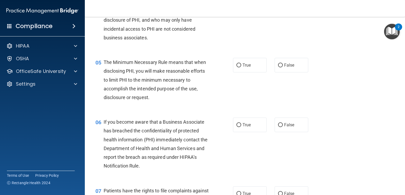
scroll to position [212, 0]
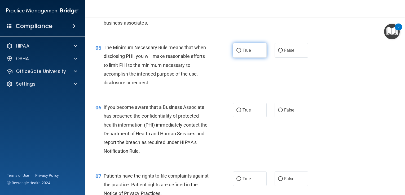
click at [250, 58] on label "True" at bounding box center [250, 50] width 34 height 15
click at [241, 53] on input "True" at bounding box center [238, 51] width 5 height 4
radio input "true"
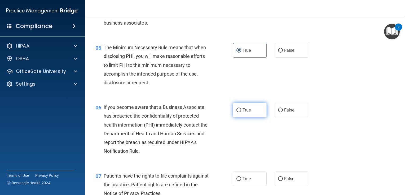
click at [244, 113] on span "True" at bounding box center [246, 110] width 8 height 5
click at [241, 113] on input "True" at bounding box center [238, 111] width 5 height 4
radio input "true"
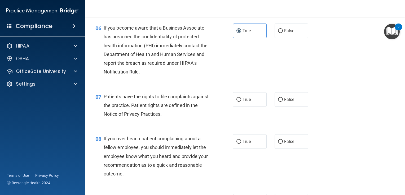
scroll to position [344, 0]
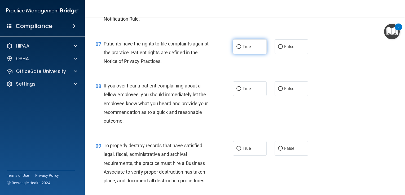
click at [237, 49] on input "True" at bounding box center [238, 47] width 5 height 4
radio input "true"
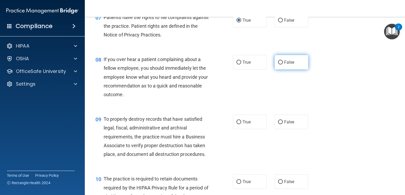
click at [278, 65] on input "False" at bounding box center [280, 63] width 5 height 4
radio input "true"
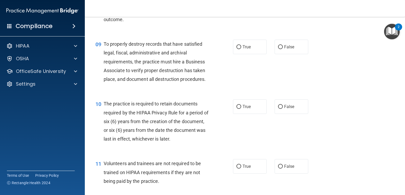
scroll to position [450, 0]
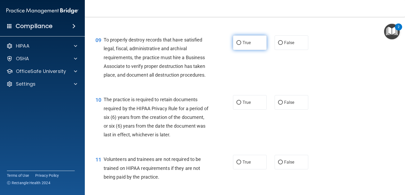
click at [237, 45] on input "True" at bounding box center [238, 43] width 5 height 4
radio input "true"
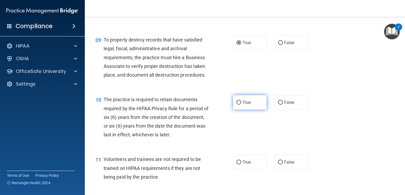
click at [235, 110] on label "True" at bounding box center [250, 102] width 34 height 15
click at [236, 105] on input "True" at bounding box center [238, 103] width 5 height 4
radio input "true"
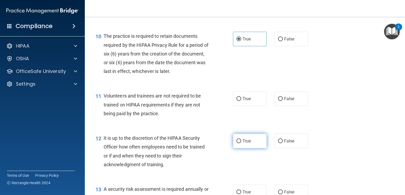
scroll to position [530, 0]
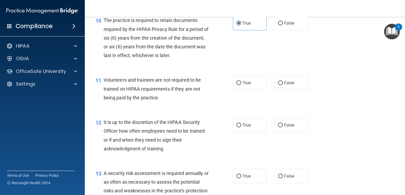
drag, startPoint x: 236, startPoint y: 92, endPoint x: 237, endPoint y: 116, distance: 24.4
click at [236, 90] on label "True" at bounding box center [250, 83] width 34 height 15
click at [236, 85] on input "True" at bounding box center [238, 83] width 5 height 4
radio input "true"
drag, startPoint x: 236, startPoint y: 135, endPoint x: 235, endPoint y: 140, distance: 5.4
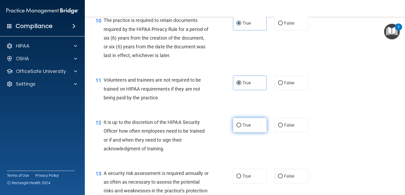
click at [236, 128] on input "True" at bounding box center [238, 126] width 5 height 4
radio input "true"
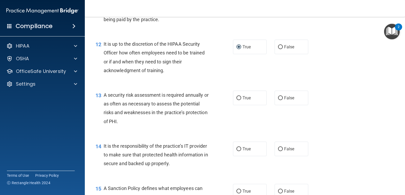
scroll to position [609, 0]
drag, startPoint x: 236, startPoint y: 106, endPoint x: 237, endPoint y: 130, distance: 23.6
click at [236, 99] on input "True" at bounding box center [238, 97] width 5 height 4
radio input "true"
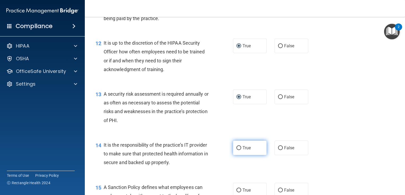
click at [236, 150] on input "True" at bounding box center [238, 148] width 5 height 4
radio input "true"
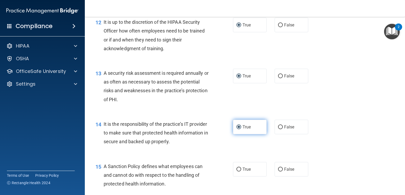
scroll to position [688, 0]
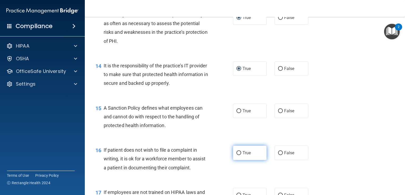
drag, startPoint x: 236, startPoint y: 121, endPoint x: 238, endPoint y: 165, distance: 44.8
click at [236, 113] on input "True" at bounding box center [238, 111] width 5 height 4
radio input "true"
click at [237, 155] on input "True" at bounding box center [238, 153] width 5 height 4
radio input "true"
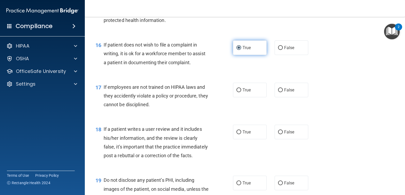
scroll to position [794, 0]
drag, startPoint x: 236, startPoint y: 99, endPoint x: 237, endPoint y: 107, distance: 8.4
click at [236, 97] on label "True" at bounding box center [250, 89] width 34 height 15
click at [236, 92] on input "True" at bounding box center [238, 90] width 5 height 4
radio input "true"
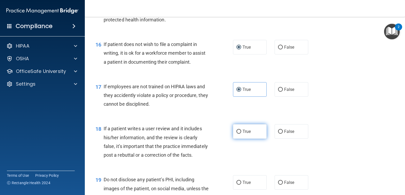
click at [236, 134] on input "True" at bounding box center [238, 132] width 5 height 4
radio input "true"
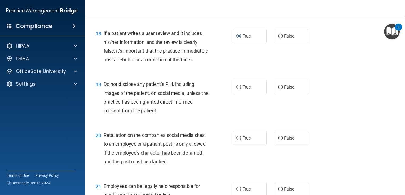
scroll to position [900, 0]
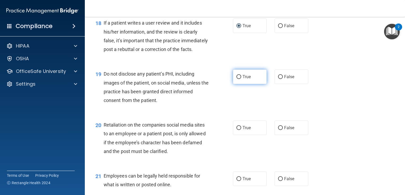
drag, startPoint x: 236, startPoint y: 95, endPoint x: 240, endPoint y: 99, distance: 5.7
click at [237, 79] on input "True" at bounding box center [238, 77] width 5 height 4
radio input "true"
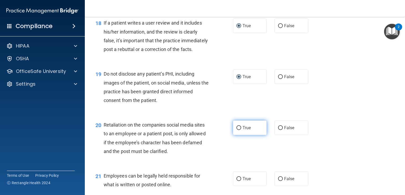
click at [236, 130] on input "True" at bounding box center [238, 128] width 5 height 4
radio input "true"
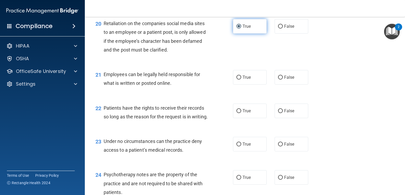
scroll to position [1059, 0]
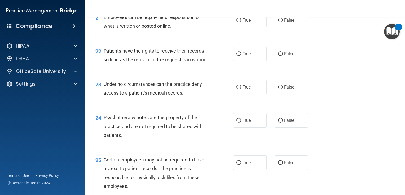
drag, startPoint x: 236, startPoint y: 38, endPoint x: 235, endPoint y: 60, distance: 21.2
click at [236, 23] on input "True" at bounding box center [238, 21] width 5 height 4
radio input "true"
drag, startPoint x: 236, startPoint y: 70, endPoint x: 241, endPoint y: 100, distance: 30.3
click at [236, 56] on input "True" at bounding box center [238, 54] width 5 height 4
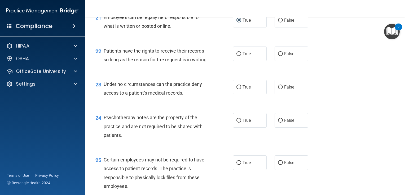
radio input "true"
click at [237, 89] on input "True" at bounding box center [238, 88] width 5 height 4
radio input "true"
click at [236, 123] on input "True" at bounding box center [238, 121] width 5 height 4
radio input "true"
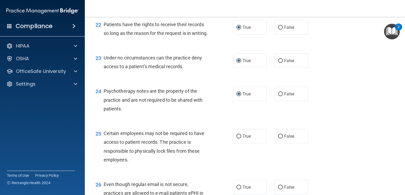
scroll to position [1191, 0]
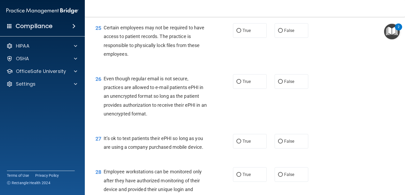
drag, startPoint x: 236, startPoint y: 56, endPoint x: 237, endPoint y: 71, distance: 15.1
click at [236, 33] on input "True" at bounding box center [238, 31] width 5 height 4
radio input "true"
click at [236, 84] on input "True" at bounding box center [238, 82] width 5 height 4
radio input "true"
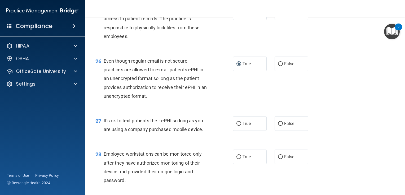
scroll to position [1297, 0]
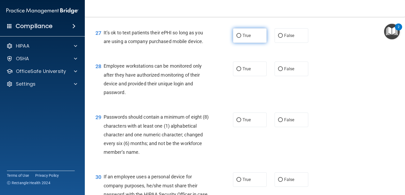
drag, startPoint x: 236, startPoint y: 63, endPoint x: 236, endPoint y: 68, distance: 5.0
click at [236, 43] on label "True" at bounding box center [250, 35] width 34 height 15
click at [236, 38] on input "True" at bounding box center [238, 36] width 5 height 4
radio input "true"
drag, startPoint x: 236, startPoint y: 93, endPoint x: 236, endPoint y: 112, distance: 19.6
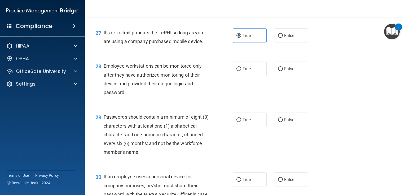
click at [236, 76] on label "True" at bounding box center [250, 69] width 34 height 15
click at [236, 71] on input "True" at bounding box center [238, 69] width 5 height 4
radio input "true"
click at [236, 122] on input "True" at bounding box center [238, 120] width 5 height 4
radio input "true"
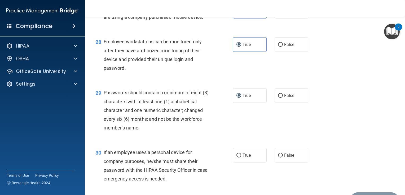
scroll to position [1380, 0]
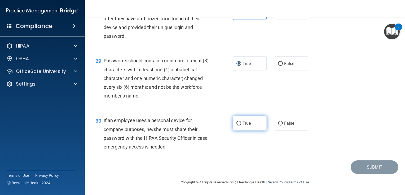
click at [236, 125] on input "True" at bounding box center [238, 124] width 5 height 4
radio input "true"
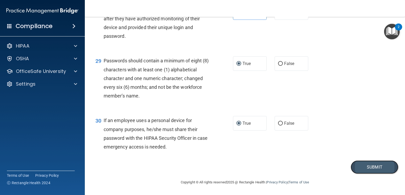
click at [360, 171] on button "Submit" at bounding box center [374, 168] width 48 height 14
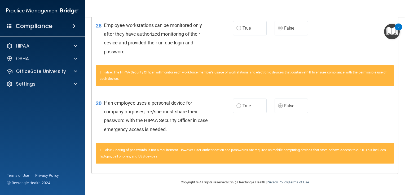
scroll to position [1029, 0]
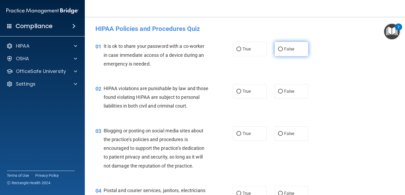
click at [278, 48] on input "False" at bounding box center [280, 49] width 5 height 4
radio input "true"
click at [236, 91] on input "True" at bounding box center [238, 92] width 5 height 4
radio input "true"
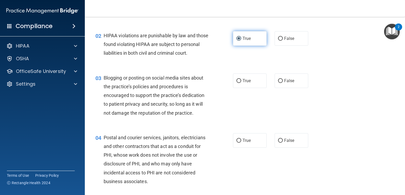
scroll to position [79, 0]
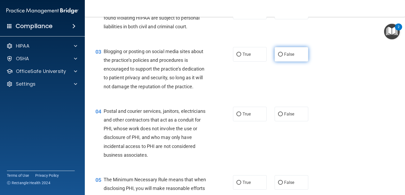
click at [278, 57] on input "False" at bounding box center [280, 55] width 5 height 4
radio input "true"
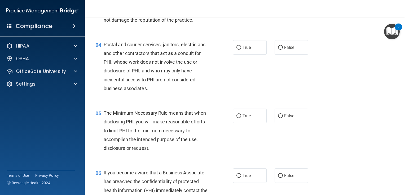
scroll to position [159, 0]
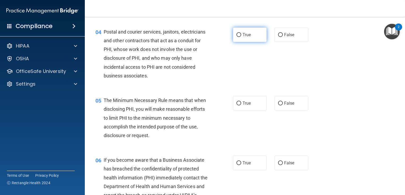
click at [237, 37] on input "True" at bounding box center [238, 35] width 5 height 4
radio input "true"
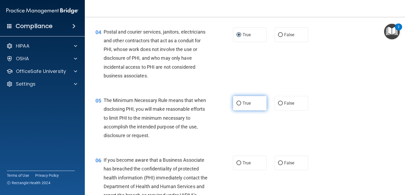
click at [236, 106] on input "True" at bounding box center [238, 104] width 5 height 4
radio input "true"
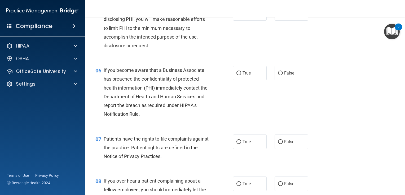
scroll to position [265, 0]
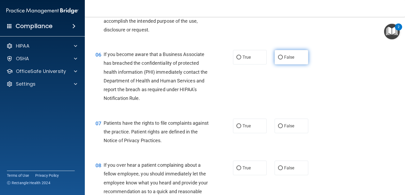
click at [278, 60] on input "False" at bounding box center [280, 58] width 5 height 4
radio input "true"
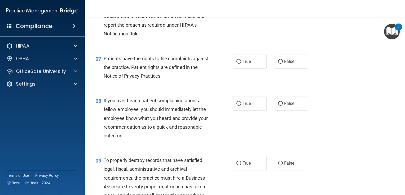
scroll to position [344, 0]
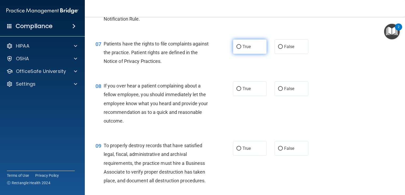
click at [237, 49] on input "True" at bounding box center [238, 47] width 5 height 4
radio input "true"
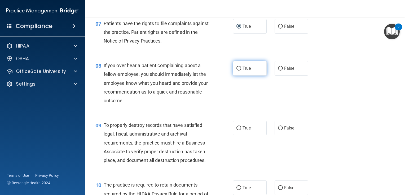
scroll to position [397, 0]
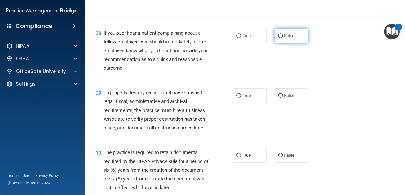
click at [278, 38] on input "False" at bounding box center [280, 36] width 5 height 4
radio input "true"
click at [278, 98] on input "False" at bounding box center [280, 96] width 5 height 4
radio input "true"
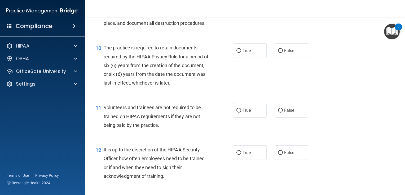
scroll to position [503, 0]
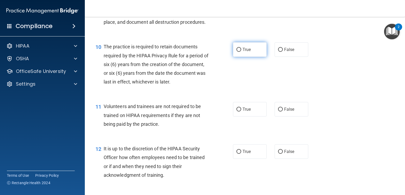
click at [236, 52] on input "True" at bounding box center [238, 50] width 5 height 4
radio input "true"
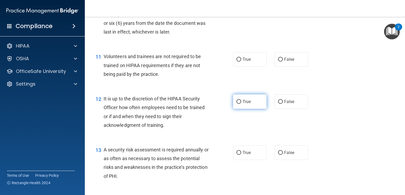
scroll to position [556, 0]
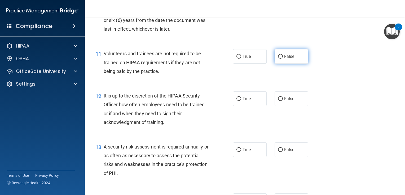
click at [278, 59] on input "False" at bounding box center [280, 57] width 5 height 4
radio input "true"
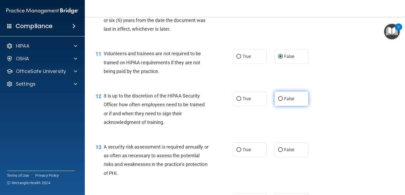
click at [278, 101] on input "False" at bounding box center [280, 99] width 5 height 4
radio input "true"
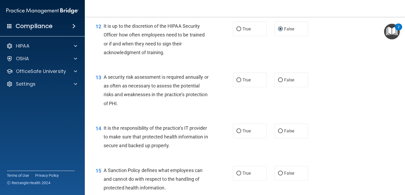
scroll to position [635, 0]
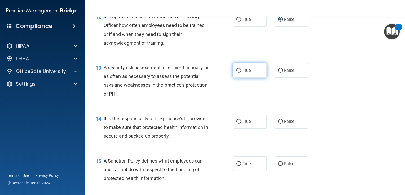
click at [236, 73] on input "True" at bounding box center [238, 71] width 5 height 4
radio input "true"
click at [278, 124] on input "False" at bounding box center [280, 122] width 5 height 4
radio input "true"
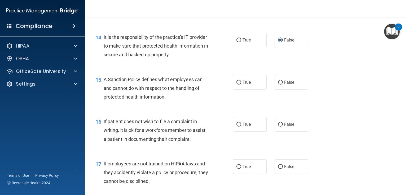
scroll to position [741, 0]
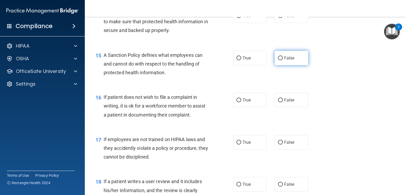
click at [278, 60] on input "False" at bounding box center [280, 58] width 5 height 4
radio input "true"
click at [236, 102] on input "True" at bounding box center [238, 100] width 5 height 4
radio input "true"
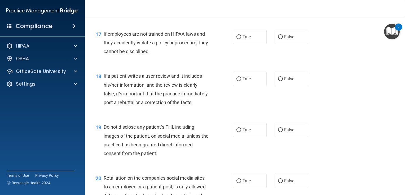
scroll to position [847, 0]
click at [278, 39] on input "False" at bounding box center [280, 37] width 5 height 4
radio input "true"
click at [279, 81] on input "False" at bounding box center [280, 79] width 5 height 4
radio input "true"
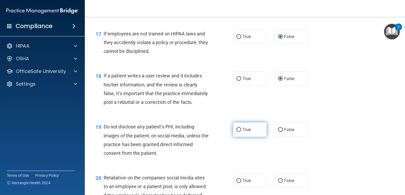
click at [237, 132] on input "True" at bounding box center [238, 130] width 5 height 4
radio input "true"
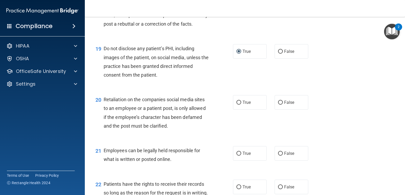
scroll to position [927, 0]
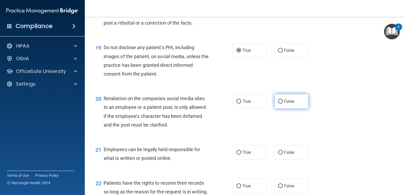
click at [278, 104] on input "False" at bounding box center [280, 102] width 5 height 4
radio input "true"
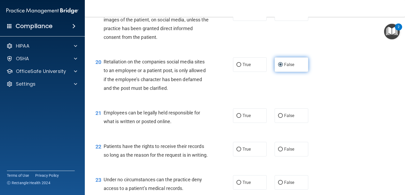
scroll to position [980, 0]
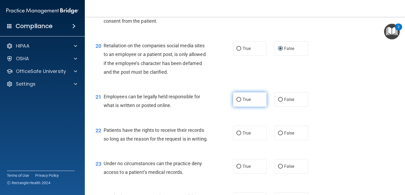
click at [237, 102] on input "True" at bounding box center [238, 100] width 5 height 4
radio input "true"
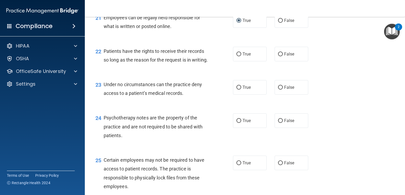
scroll to position [1059, 0]
click at [278, 56] on input "False" at bounding box center [280, 54] width 5 height 4
radio input "true"
click at [278, 89] on input "False" at bounding box center [280, 88] width 5 height 4
radio input "true"
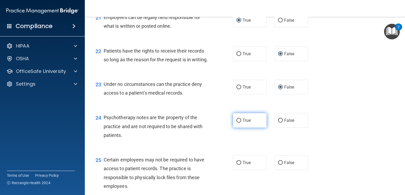
click at [237, 123] on input "True" at bounding box center [238, 121] width 5 height 4
radio input "true"
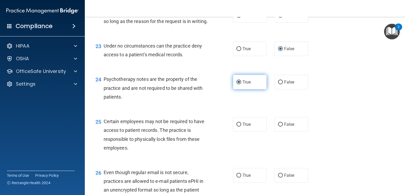
scroll to position [1112, 0]
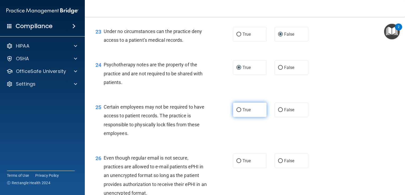
click at [236, 112] on input "True" at bounding box center [238, 110] width 5 height 4
radio input "true"
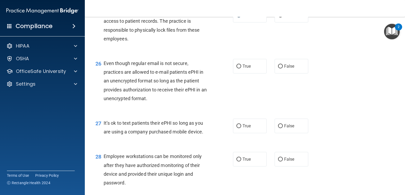
scroll to position [1218, 0]
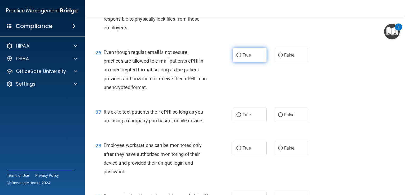
click at [237, 57] on input "True" at bounding box center [238, 55] width 5 height 4
radio input "true"
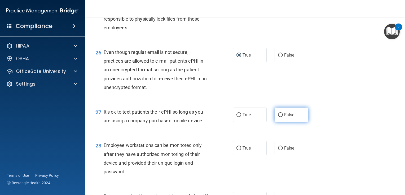
click at [278, 117] on input "False" at bounding box center [280, 115] width 5 height 4
radio input "true"
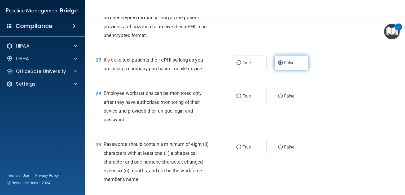
scroll to position [1297, 0]
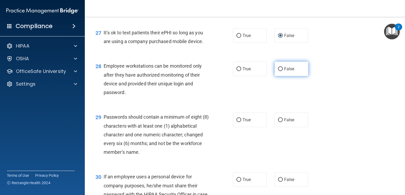
click at [278, 71] on input "False" at bounding box center [280, 69] width 5 height 4
radio input "true"
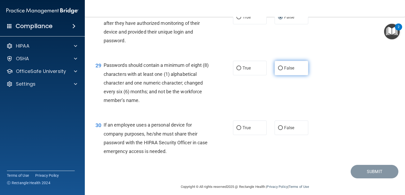
scroll to position [1350, 0]
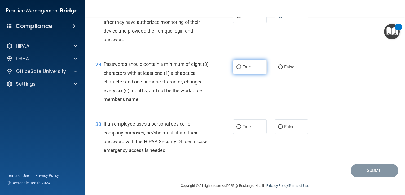
click at [237, 69] on input "True" at bounding box center [238, 67] width 5 height 4
radio input "true"
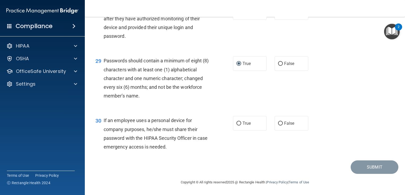
scroll to position [1380, 0]
click at [278, 123] on input "False" at bounding box center [280, 124] width 5 height 4
radio input "true"
click at [365, 167] on button "Submit" at bounding box center [374, 168] width 48 height 14
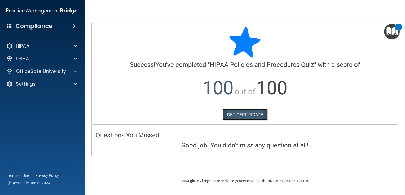
click at [230, 113] on link "GET CERTIFICATE" at bounding box center [244, 115] width 45 height 12
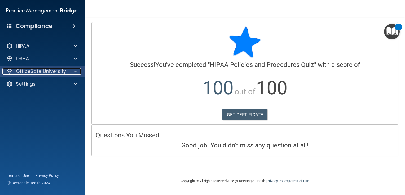
click at [26, 71] on p "OfficeSafe University" at bounding box center [41, 71] width 50 height 6
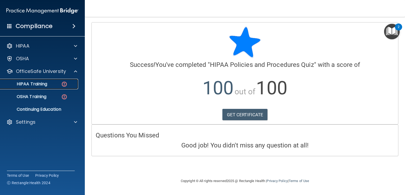
click at [27, 83] on p "HIPAA Training" at bounding box center [25, 84] width 44 height 5
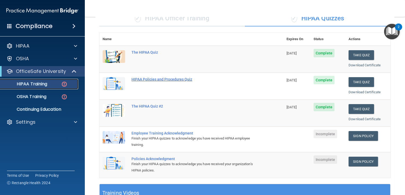
scroll to position [79, 0]
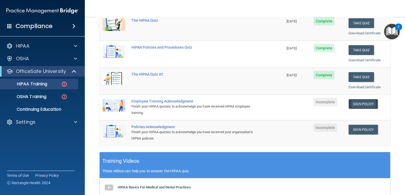
click at [357, 105] on link "Sign Policy" at bounding box center [362, 104] width 29 height 10
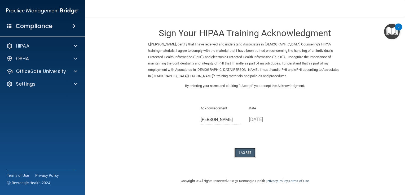
click at [246, 153] on button "I Agree" at bounding box center [244, 153] width 21 height 10
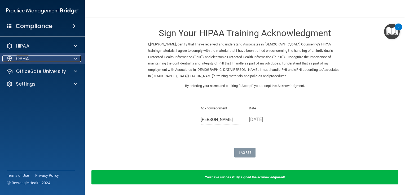
click at [55, 58] on div "OSHA" at bounding box center [35, 59] width 66 height 6
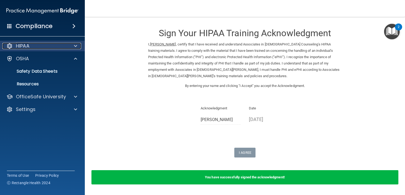
click at [24, 46] on p "HIPAA" at bounding box center [23, 46] width 14 height 6
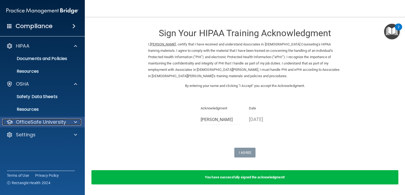
click at [24, 122] on p "OfficeSafe University" at bounding box center [41, 122] width 50 height 6
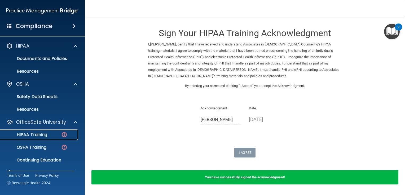
click at [33, 135] on p "HIPAA Training" at bounding box center [25, 134] width 44 height 5
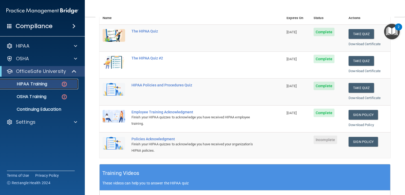
scroll to position [106, 0]
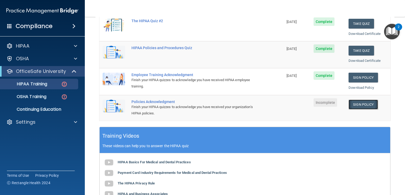
click at [360, 104] on link "Sign Policy" at bounding box center [362, 105] width 29 height 10
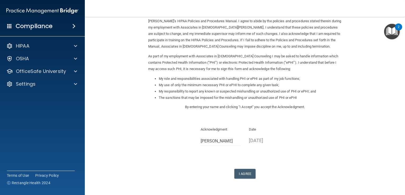
scroll to position [20, 0]
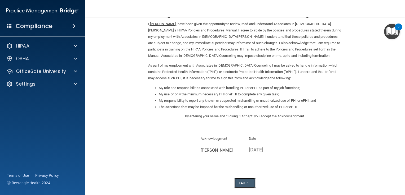
click at [246, 184] on button "I Agree" at bounding box center [244, 183] width 21 height 10
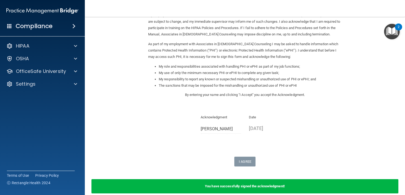
scroll to position [68, 0]
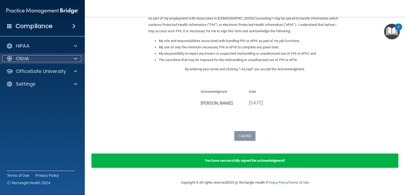
click at [22, 58] on p "OSHA" at bounding box center [22, 59] width 13 height 6
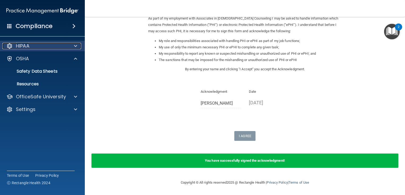
click at [23, 45] on p "HIPAA" at bounding box center [23, 46] width 14 height 6
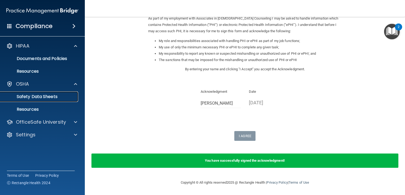
click at [26, 95] on p "Safety Data Sheets" at bounding box center [39, 96] width 72 height 5
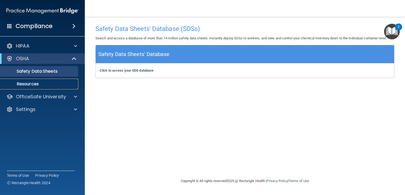
click at [25, 84] on p "Resources" at bounding box center [39, 84] width 72 height 5
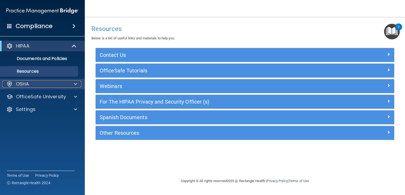
click at [75, 83] on span at bounding box center [75, 84] width 3 height 6
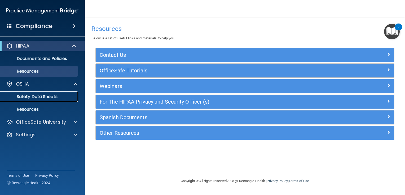
click at [56, 97] on p "Safety Data Sheets" at bounding box center [39, 96] width 72 height 5
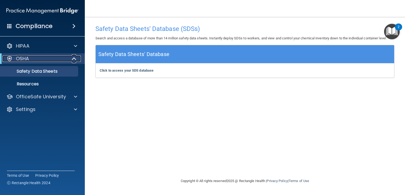
click at [19, 58] on p "OSHA" at bounding box center [22, 59] width 13 height 6
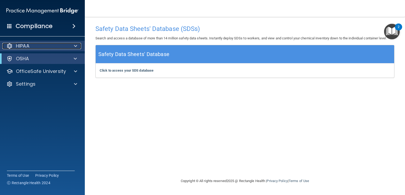
click at [21, 46] on p "HIPAA" at bounding box center [23, 46] width 14 height 6
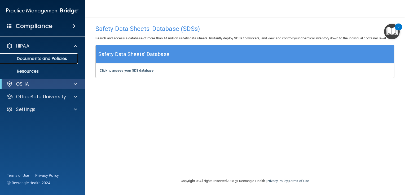
click at [63, 60] on p "Documents and Policies" at bounding box center [39, 58] width 72 height 5
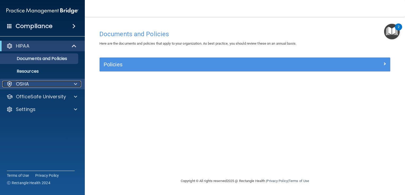
click at [22, 84] on p "OSHA" at bounding box center [22, 84] width 13 height 6
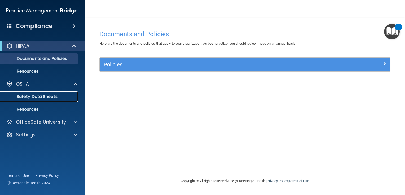
click at [19, 96] on p "Safety Data Sheets" at bounding box center [39, 96] width 72 height 5
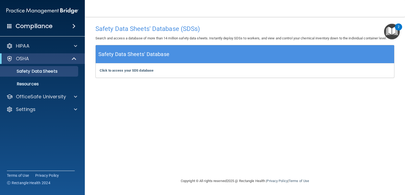
click at [35, 26] on h4 "Compliance" at bounding box center [34, 26] width 37 height 7
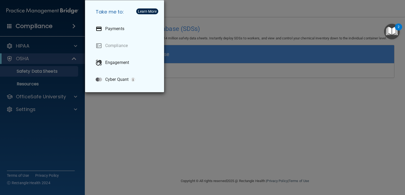
click at [23, 46] on div "Take me to: Payments Compliance Engagement Cyber Quant" at bounding box center [202, 97] width 405 height 195
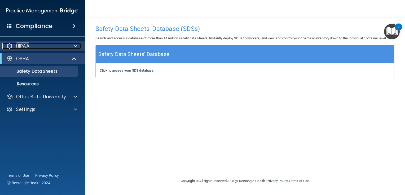
click at [76, 46] on span at bounding box center [75, 46] width 3 height 6
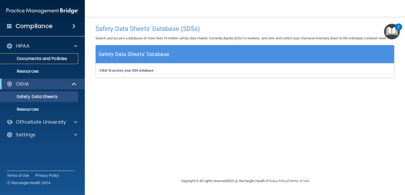
click at [38, 59] on p "Documents and Policies" at bounding box center [39, 58] width 72 height 5
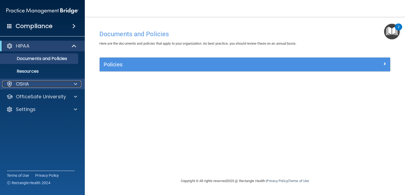
click at [23, 83] on p "OSHA" at bounding box center [22, 84] width 13 height 6
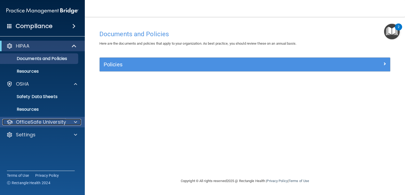
click at [45, 123] on p "OfficeSafe University" at bounding box center [41, 122] width 50 height 6
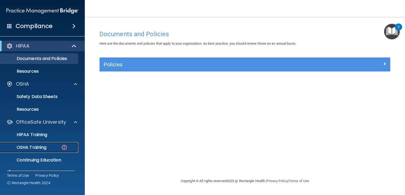
click at [37, 146] on p "OSHA Training" at bounding box center [24, 147] width 43 height 5
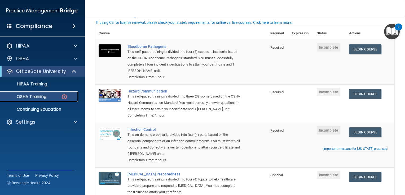
scroll to position [79, 0]
